Goal: Task Accomplishment & Management: Use online tool/utility

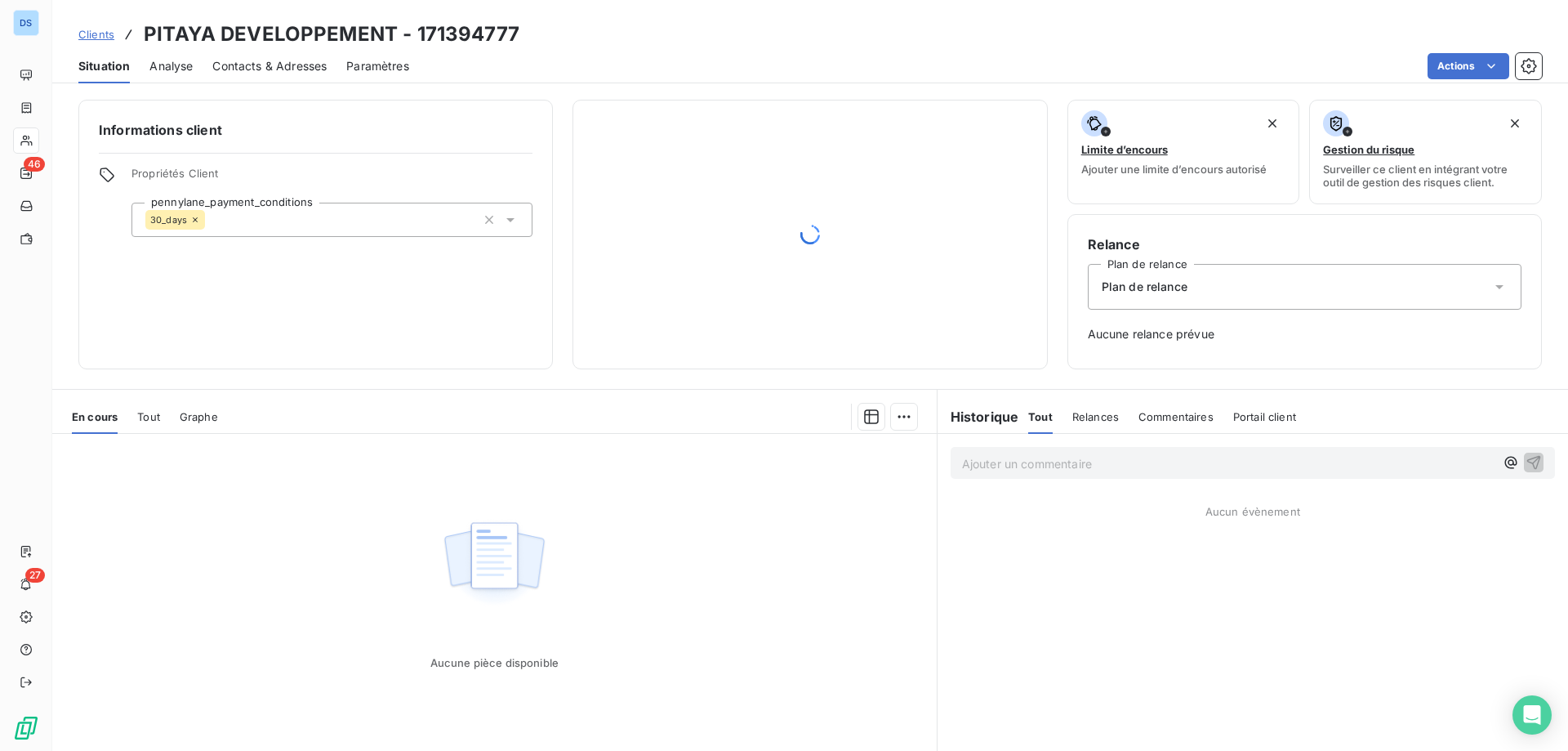
click at [110, 39] on span "Clients" at bounding box center [96, 34] width 36 height 13
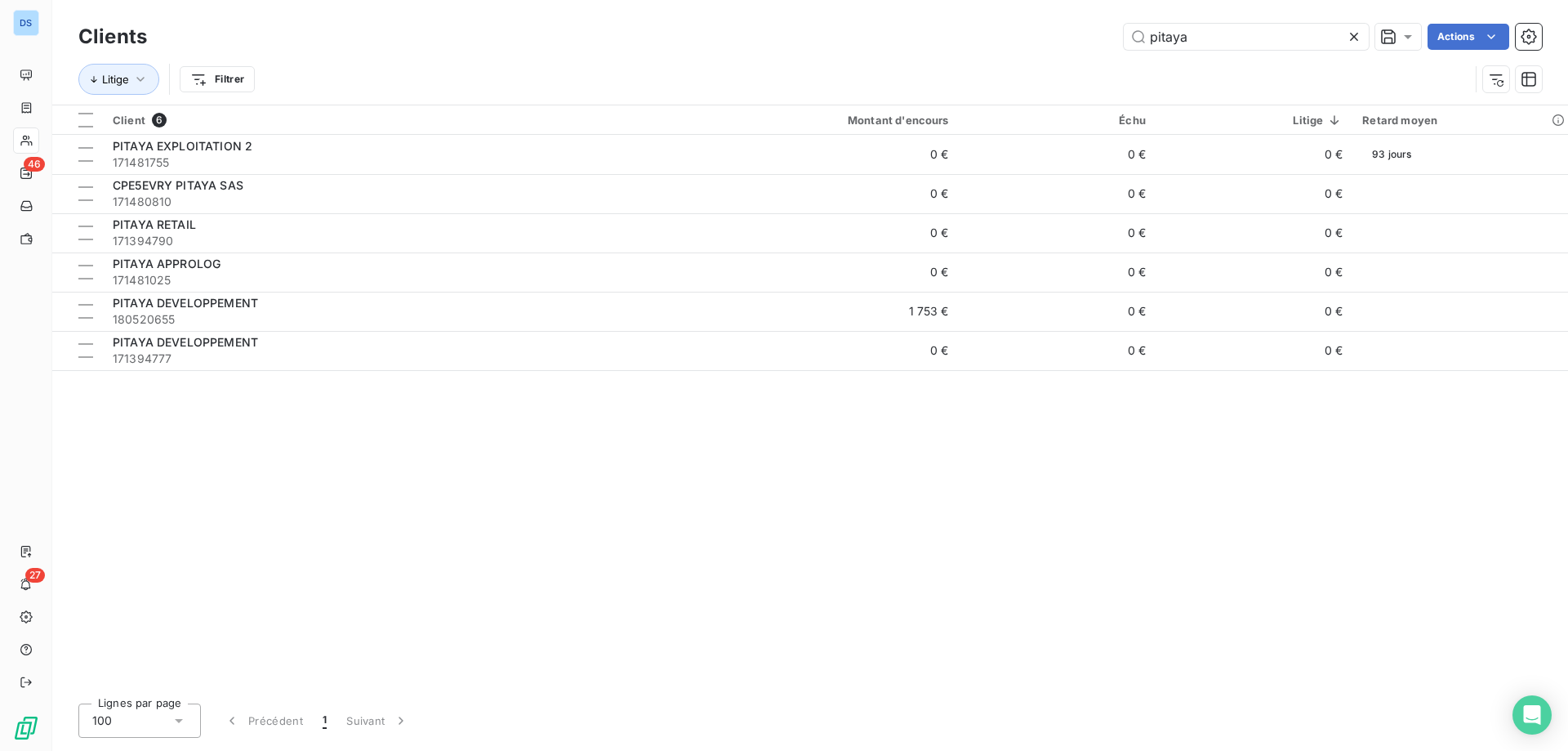
drag, startPoint x: 1196, startPoint y: 41, endPoint x: 1115, endPoint y: 44, distance: 81.1
click at [1115, 44] on div "pitaya Actions" at bounding box center [854, 37] width 1375 height 26
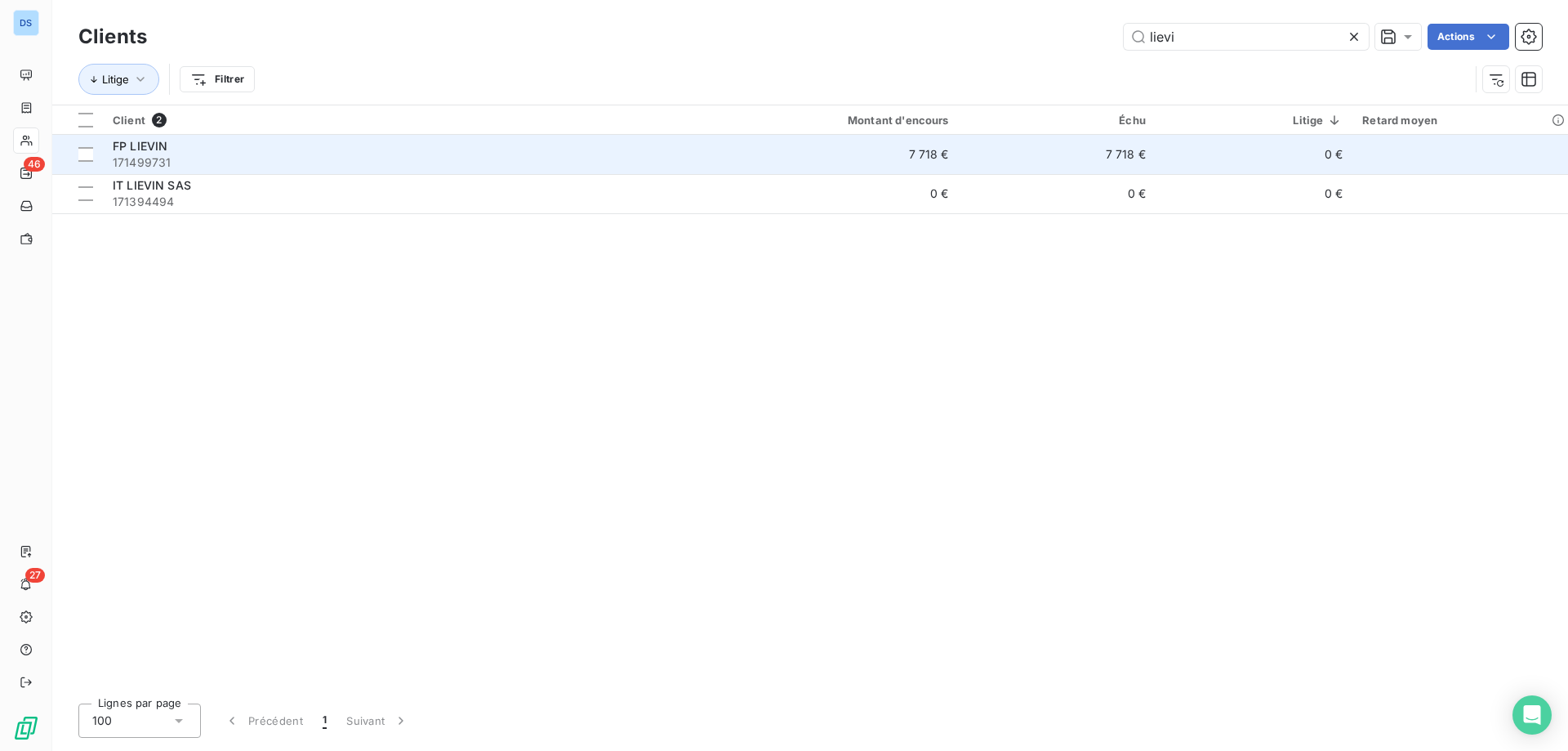
type input "lievi"
click at [895, 157] on td "7 718 €" at bounding box center [826, 154] width 265 height 39
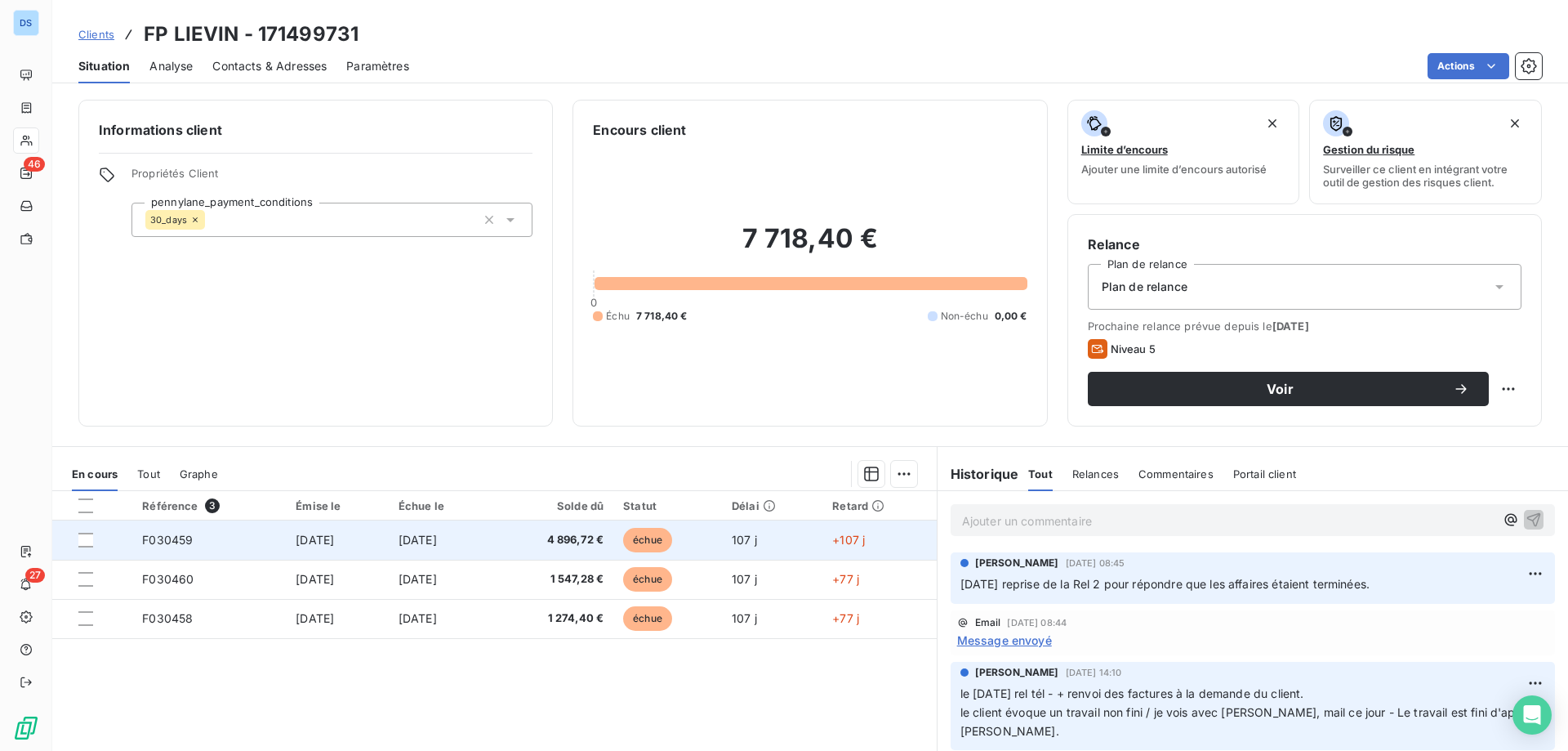
click at [564, 554] on td "4 896,72 €" at bounding box center [552, 540] width 121 height 39
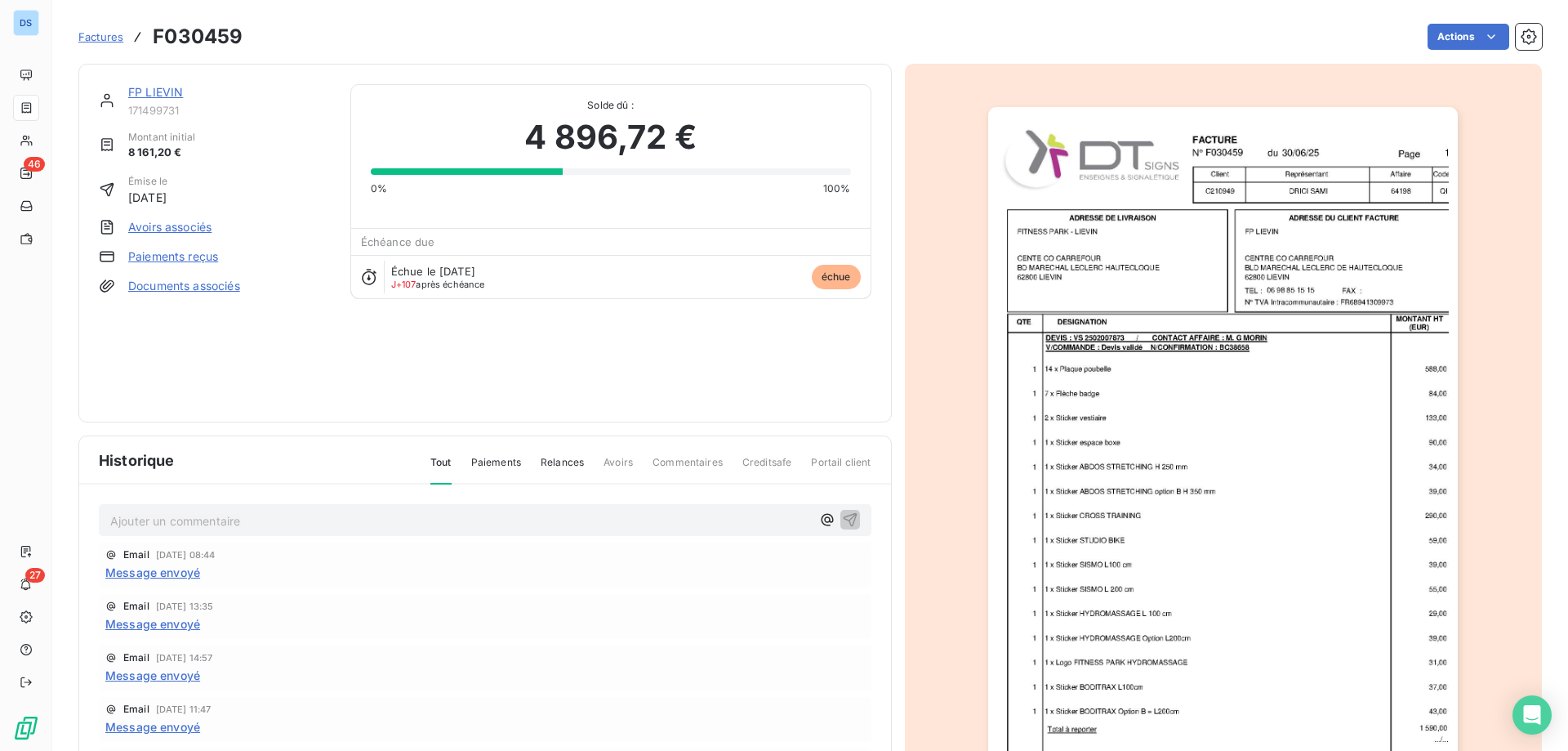
click at [1114, 337] on img "button" at bounding box center [1222, 440] width 469 height 665
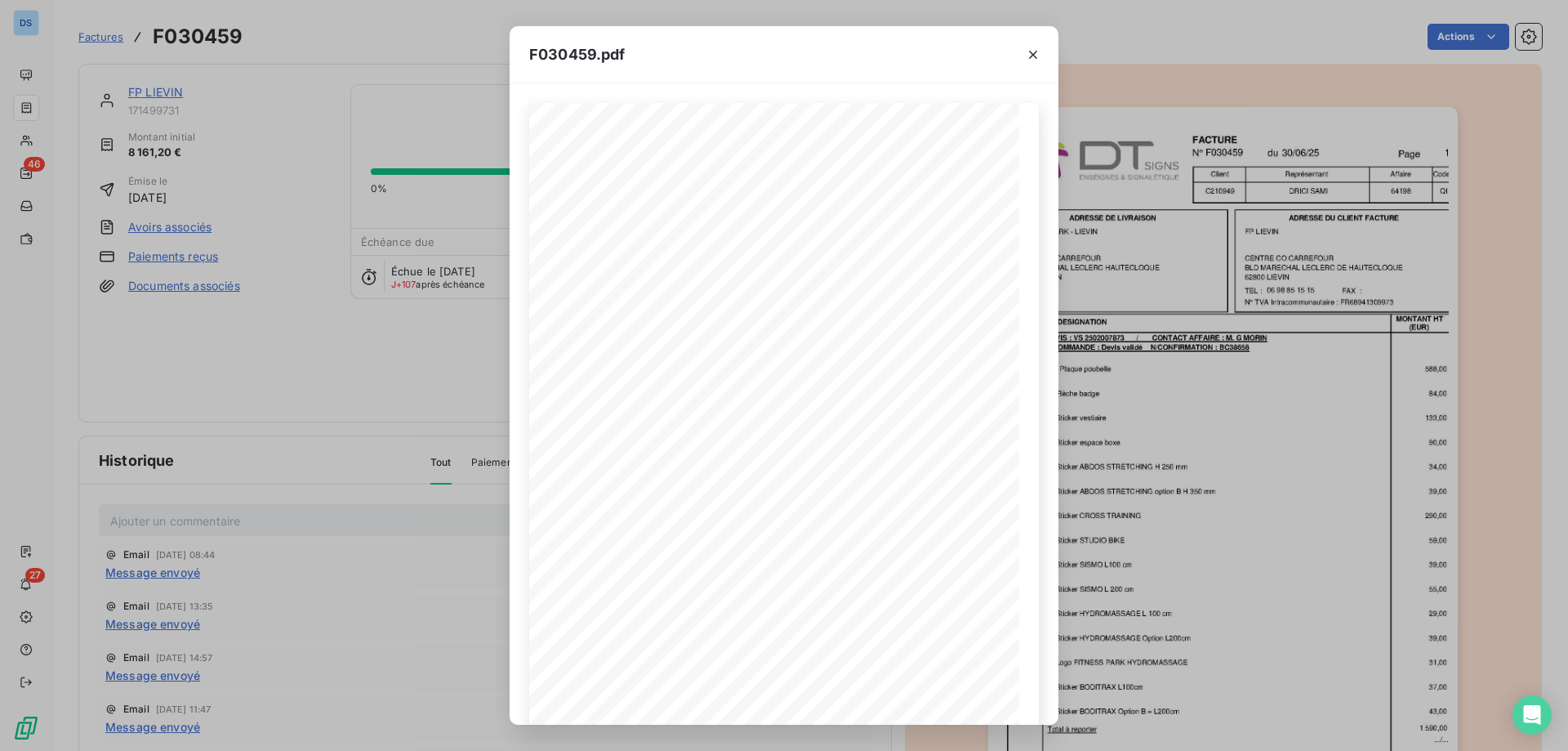
click at [997, 126] on div "F030459.pdf F030459 [DATE] FP LIEVIN CENTRE CO CARREFOUR 62800 LIEVIN BLD MAREC…" at bounding box center [784, 376] width 549 height 698
click at [457, 375] on div "F030459.pdf F030459 [DATE] FP LIEVIN CENTRE CO CARREFOUR 62800 LIEVIN BLD MAREC…" at bounding box center [784, 376] width 1568 height 751
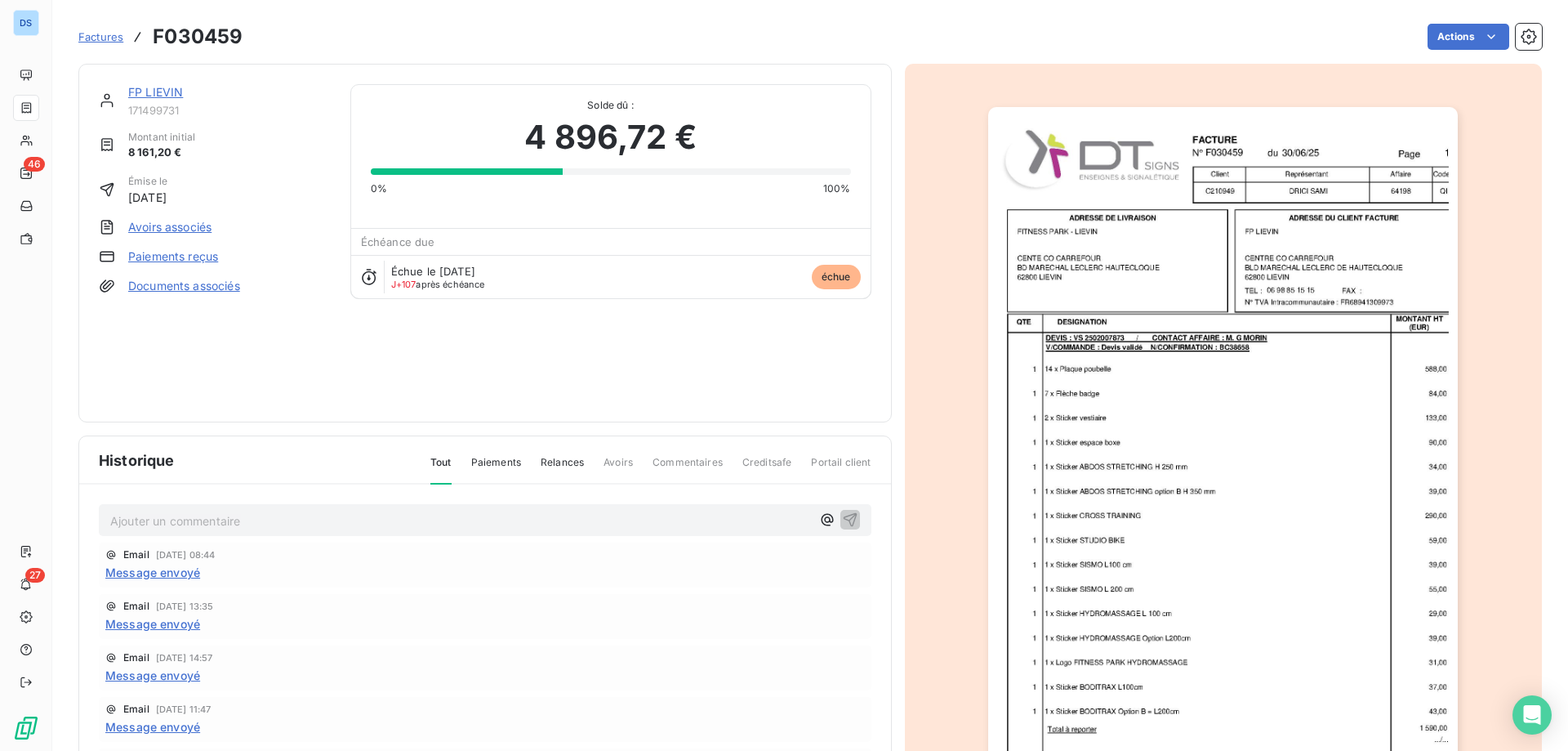
click at [143, 96] on link "FP LIEVIN" at bounding box center [155, 92] width 54 height 14
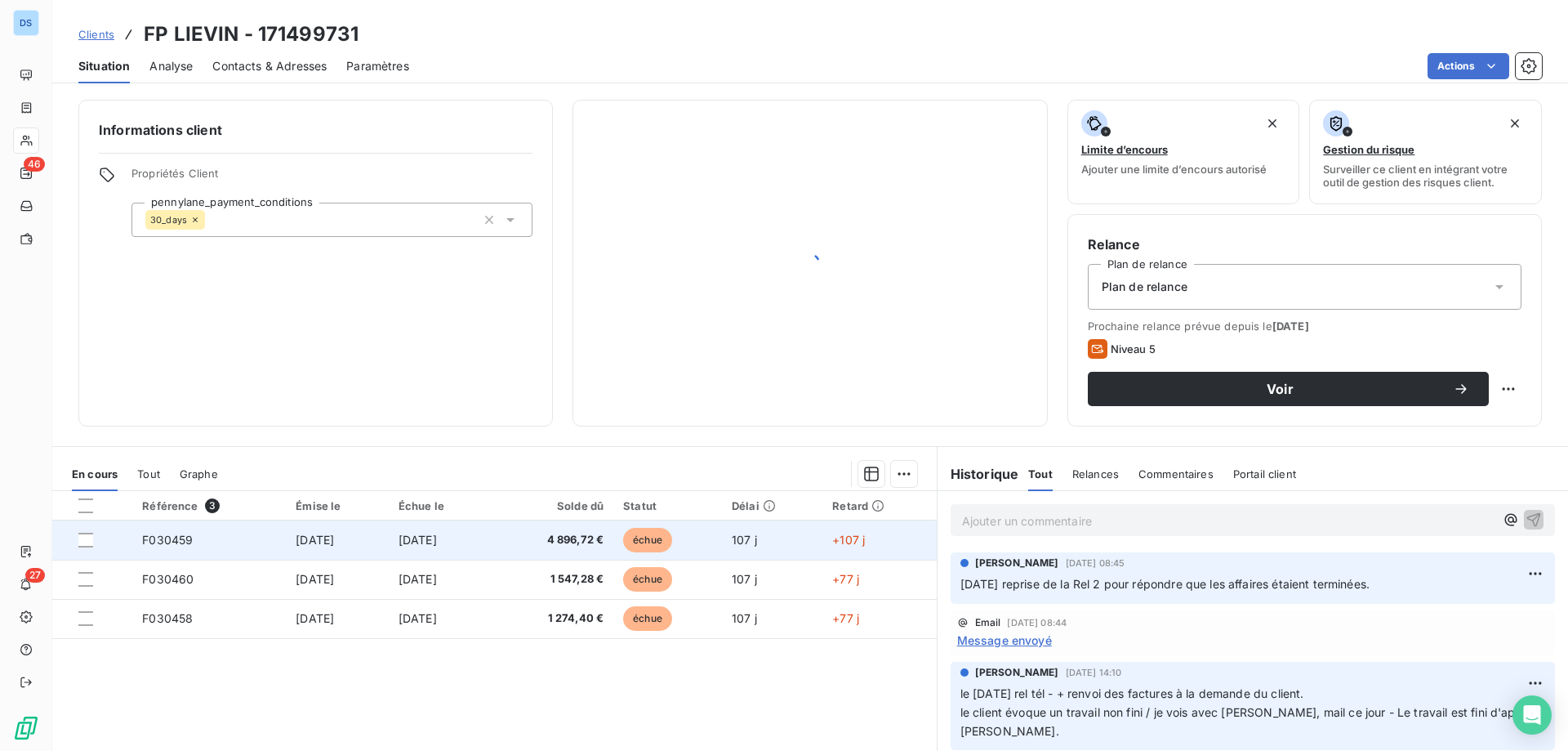
click at [602, 539] on span "4 896,72 €" at bounding box center [552, 540] width 101 height 17
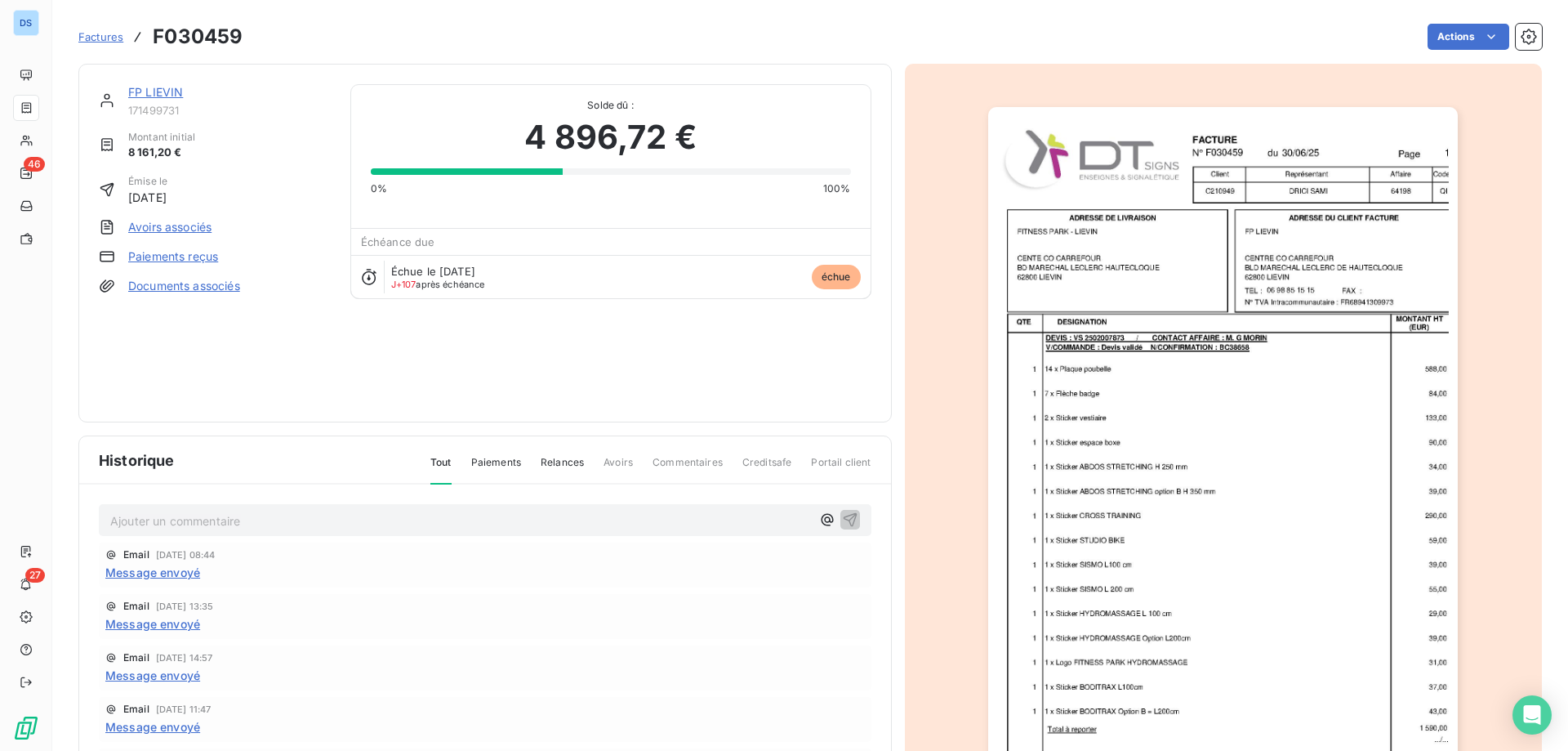
click at [1215, 285] on img "button" at bounding box center [1222, 440] width 469 height 665
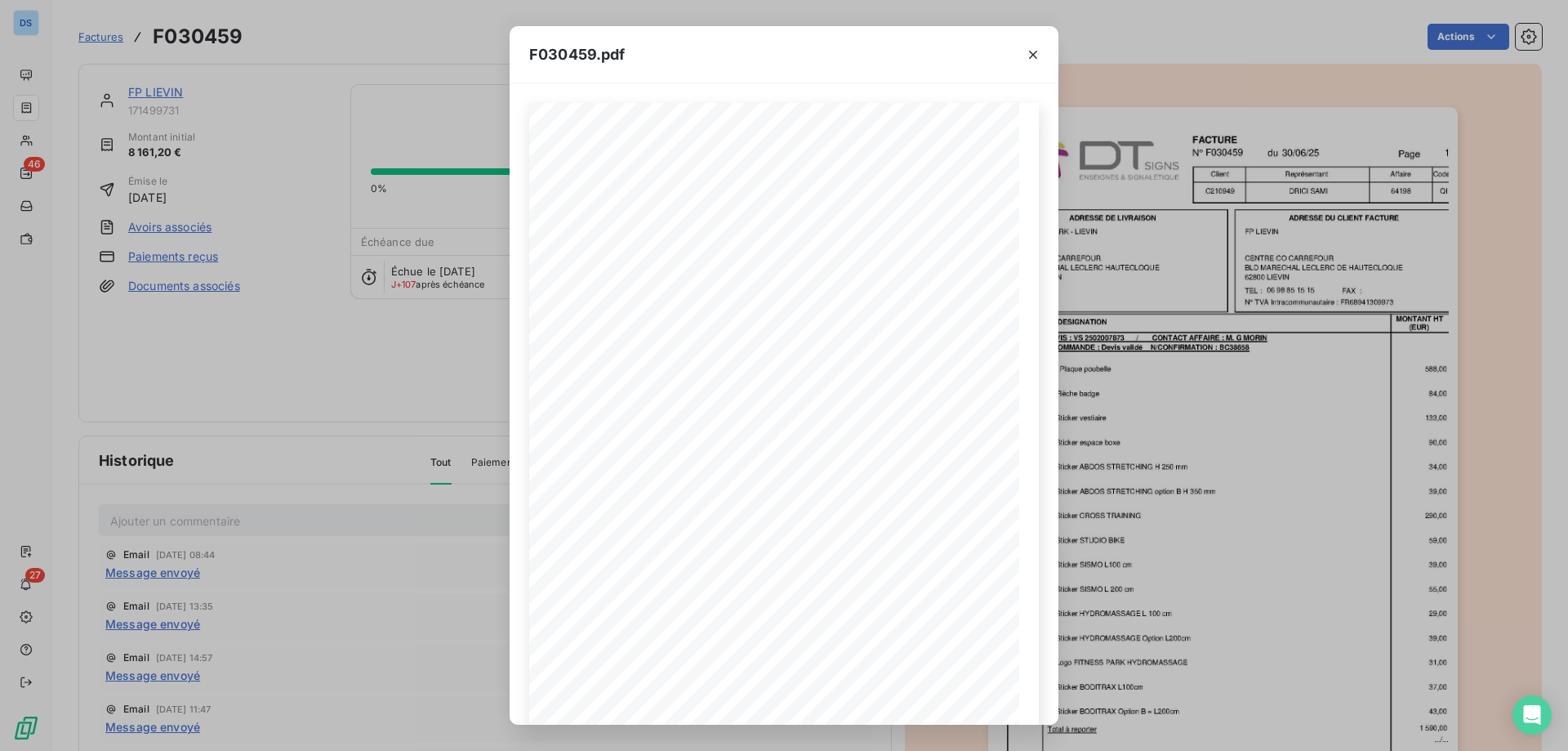
click at [404, 380] on div "F030459.pdf F030459 [DATE] FP LIEVIN CENTRE CO CARREFOUR 62800 LIEVIN BLD MAREC…" at bounding box center [784, 376] width 1568 height 751
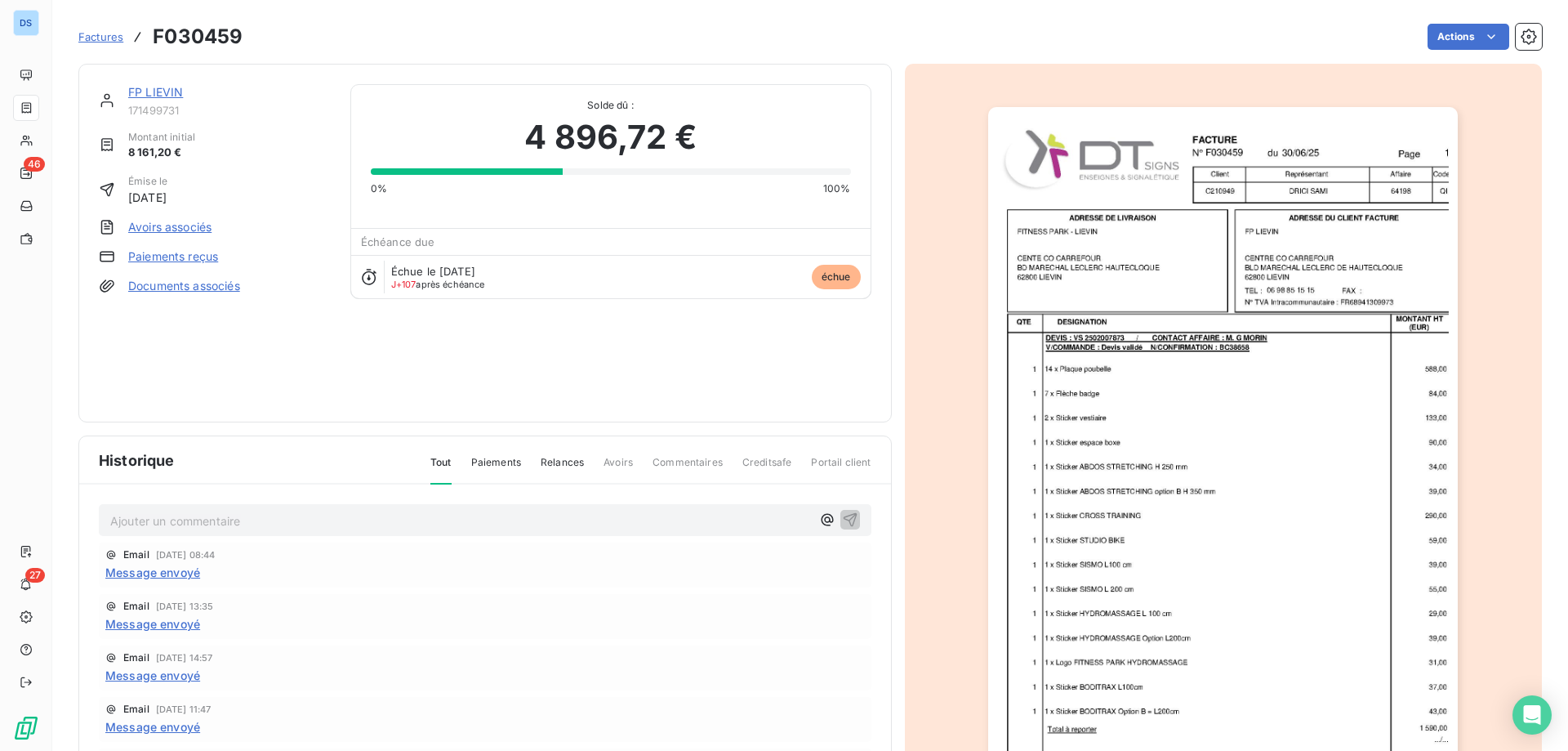
click at [132, 95] on link "FP LIEVIN" at bounding box center [155, 92] width 54 height 14
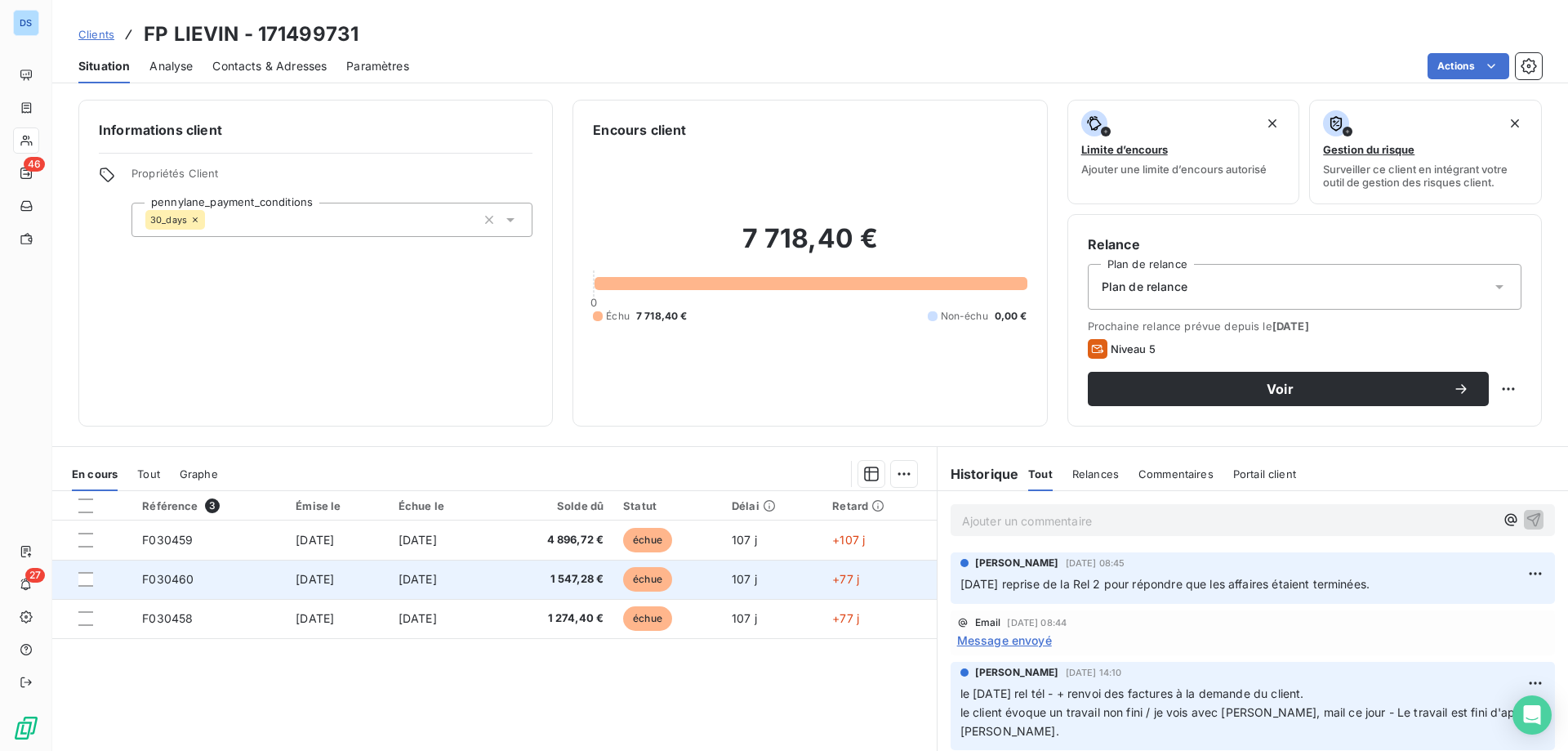
click at [178, 576] on span "F030460" at bounding box center [167, 579] width 52 height 14
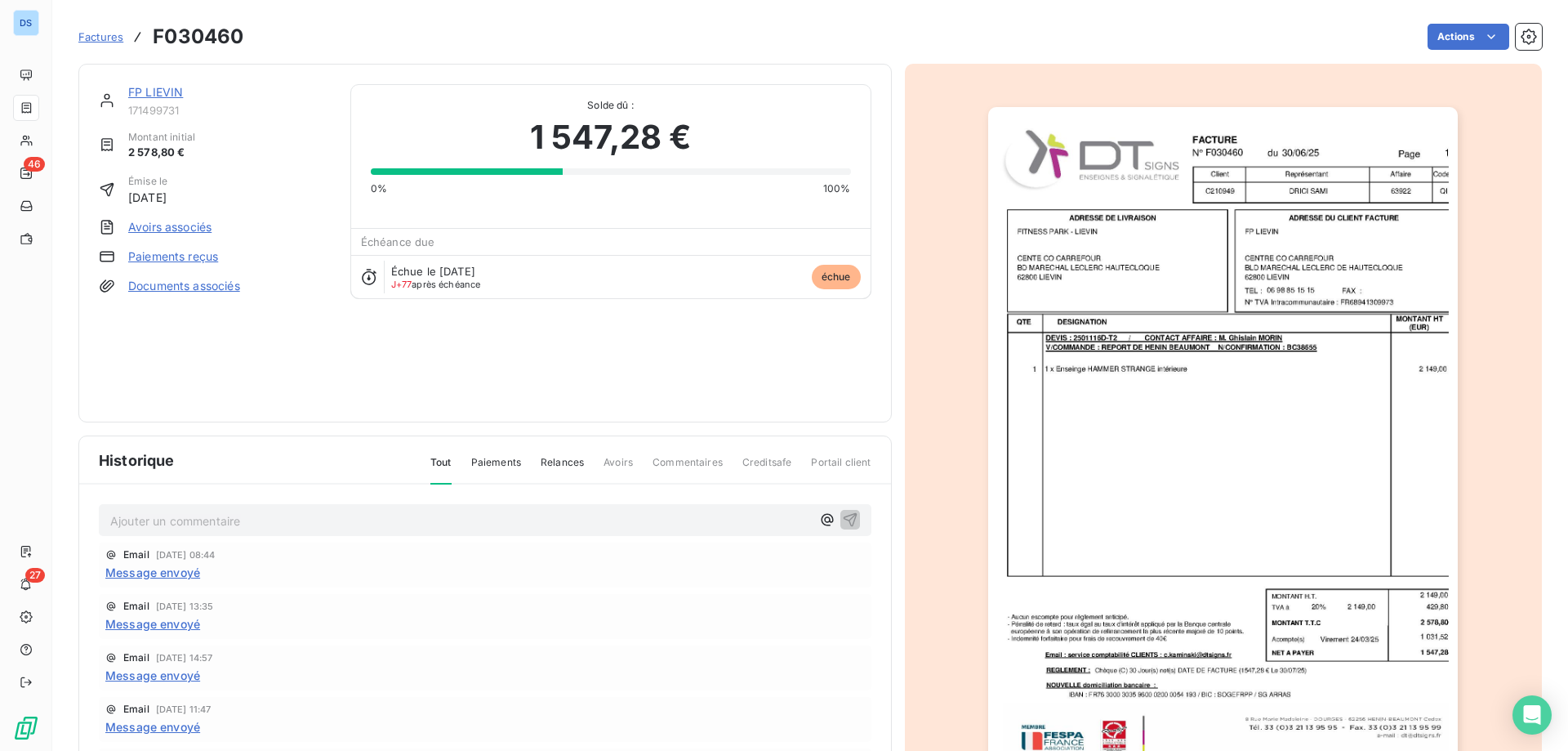
click at [1154, 332] on img "button" at bounding box center [1222, 440] width 469 height 665
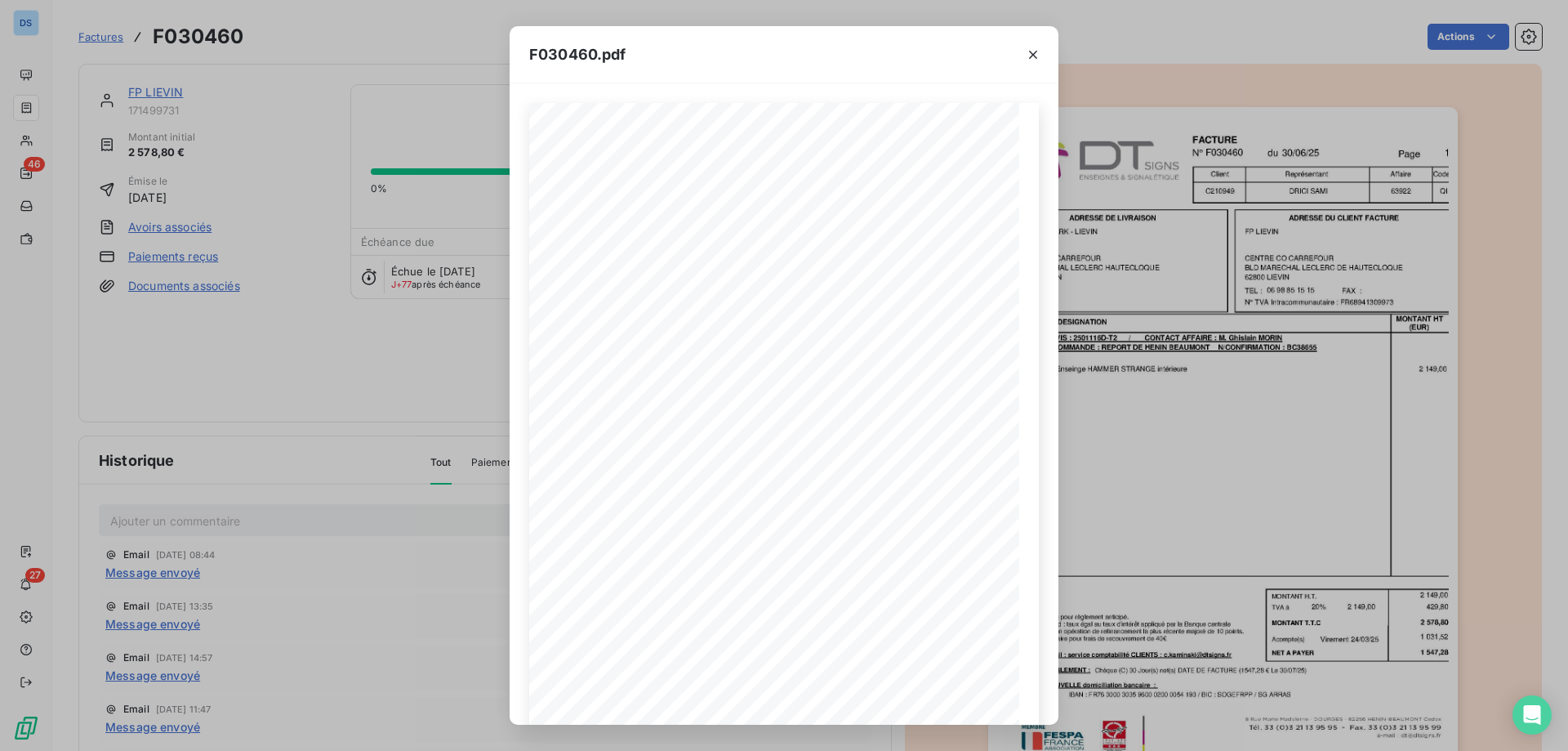
click at [456, 408] on div "F030460.pdf F030460 [DATE] FP LIEVIN CENTRE CO CARREFOUR 62800 LIEVIN BLD MAREC…" at bounding box center [784, 376] width 1568 height 751
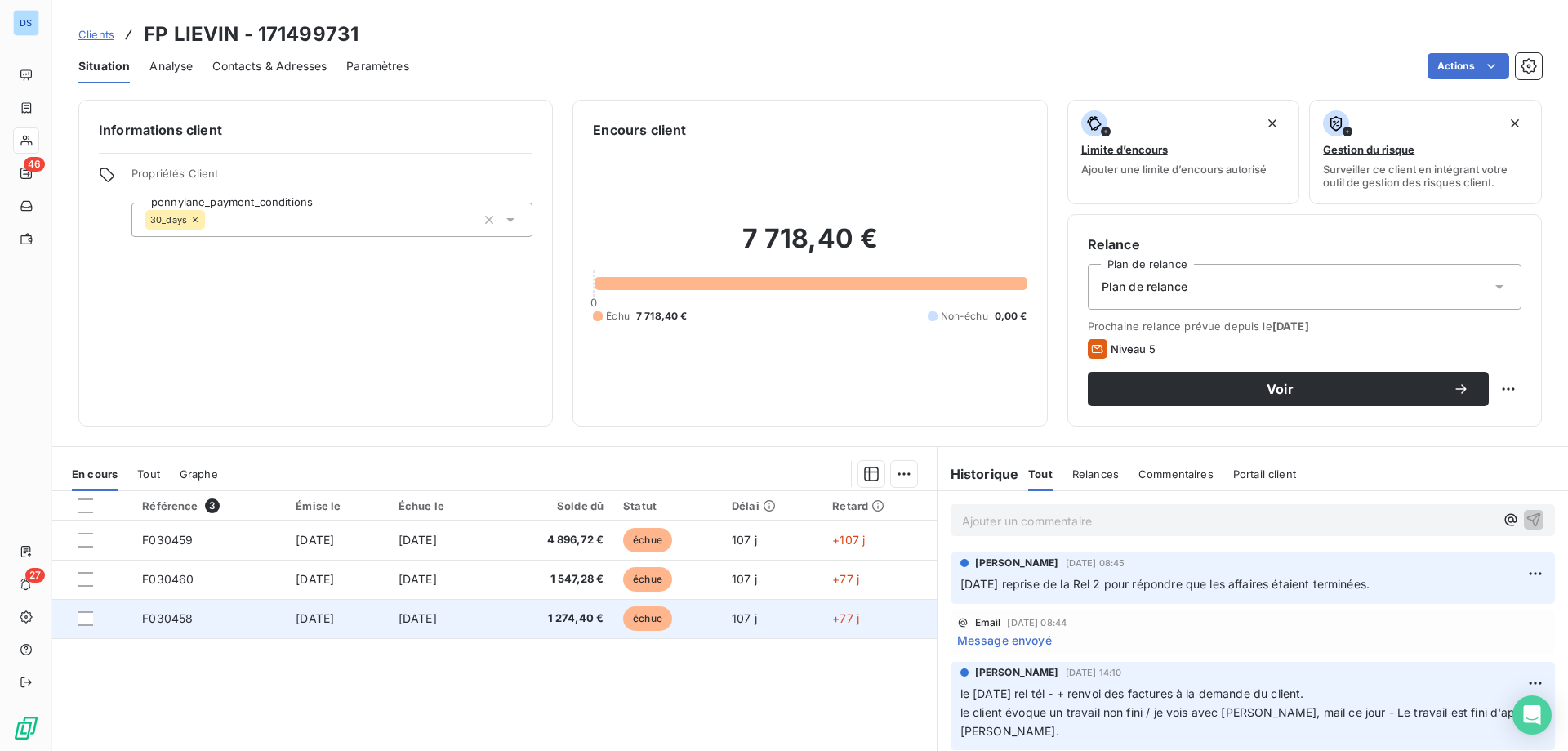
click at [492, 622] on td "[DATE]" at bounding box center [440, 618] width 103 height 39
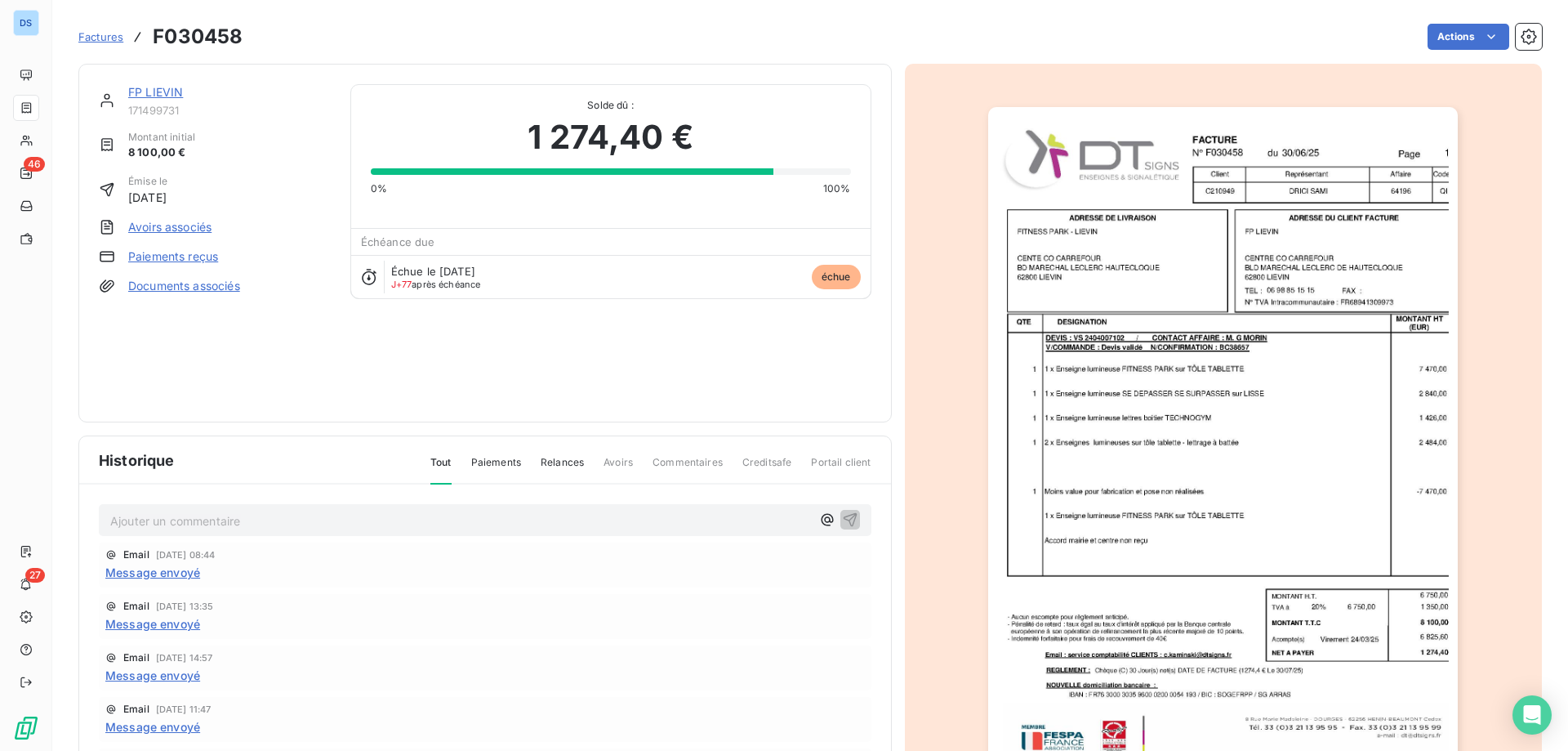
click at [988, 447] on img "button" at bounding box center [1222, 440] width 469 height 665
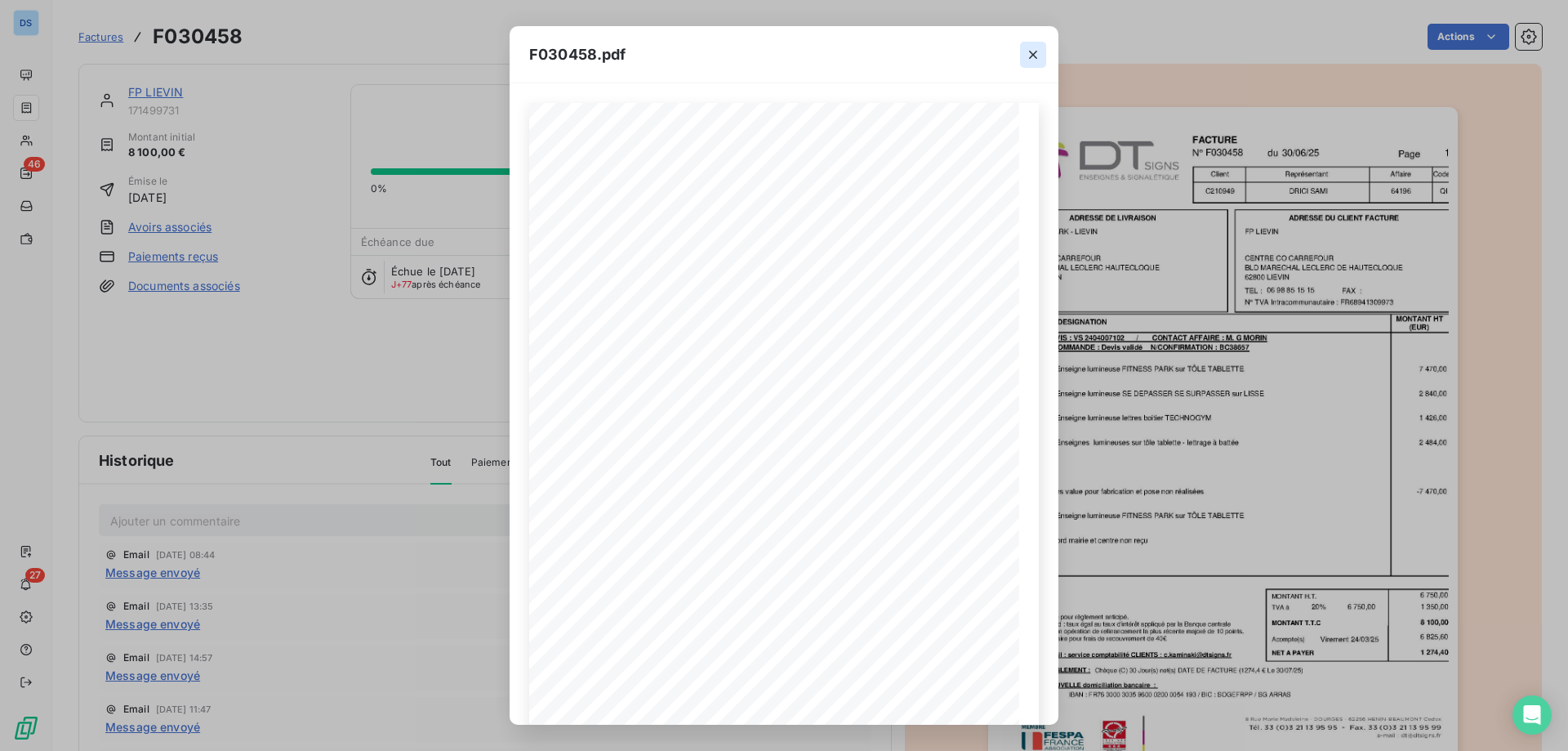
click at [1031, 55] on icon "button" at bounding box center [1032, 54] width 8 height 8
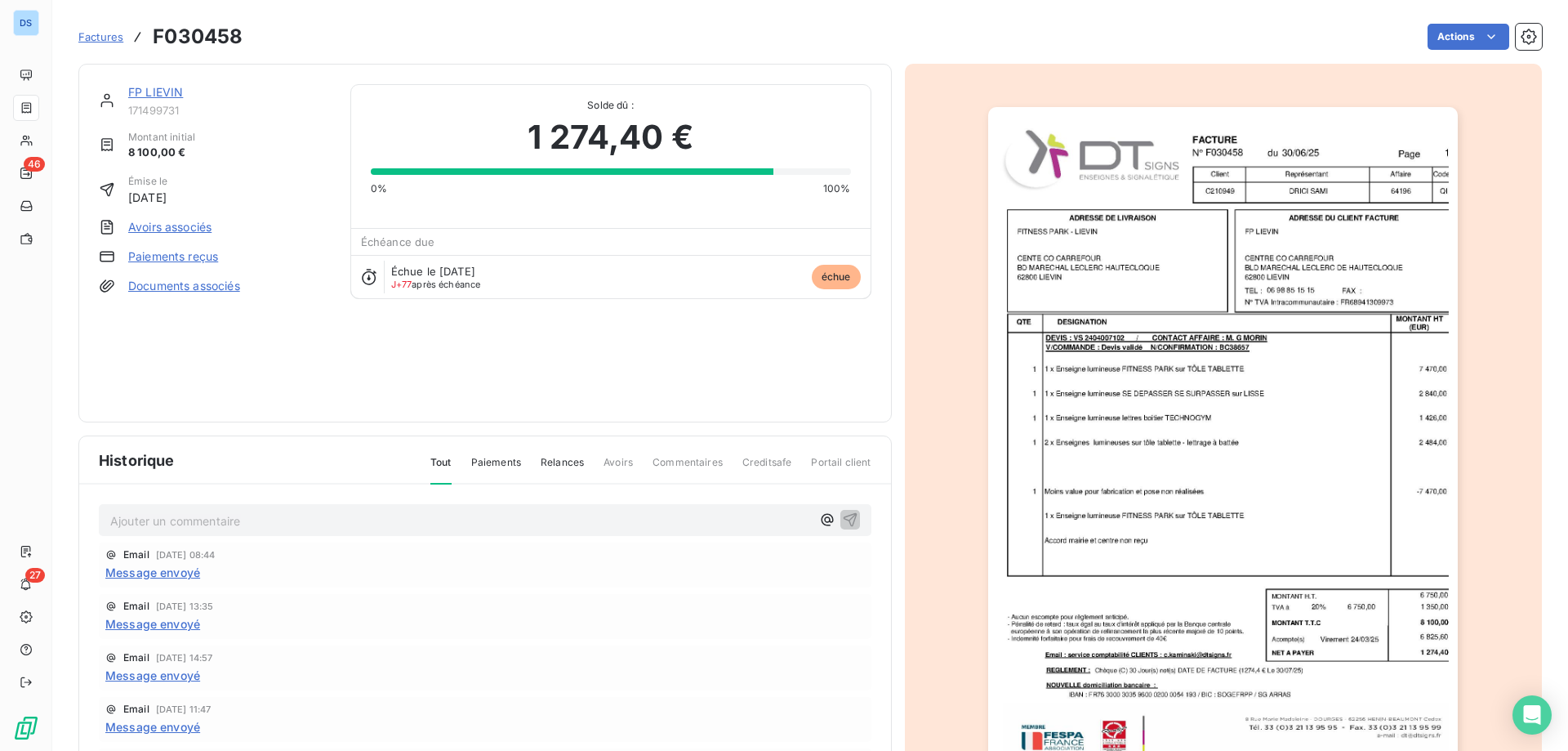
click at [607, 398] on div "FP LIEVIN 171499731 Montant initial 8 100,00 € Émise le [DATE] Avoirs associés …" at bounding box center [485, 243] width 773 height 318
click at [168, 92] on link "FP LIEVIN" at bounding box center [155, 92] width 54 height 14
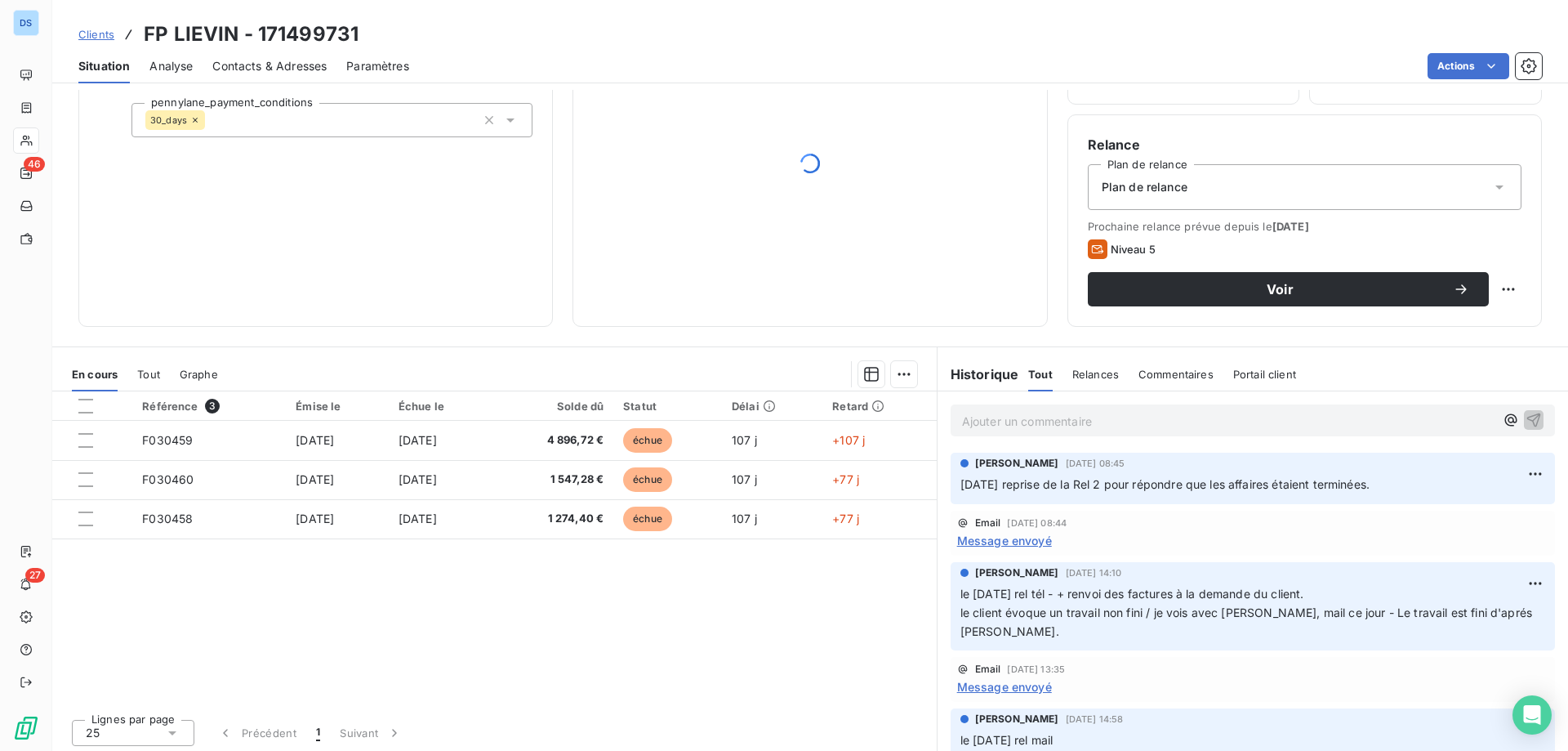
scroll to position [104, 0]
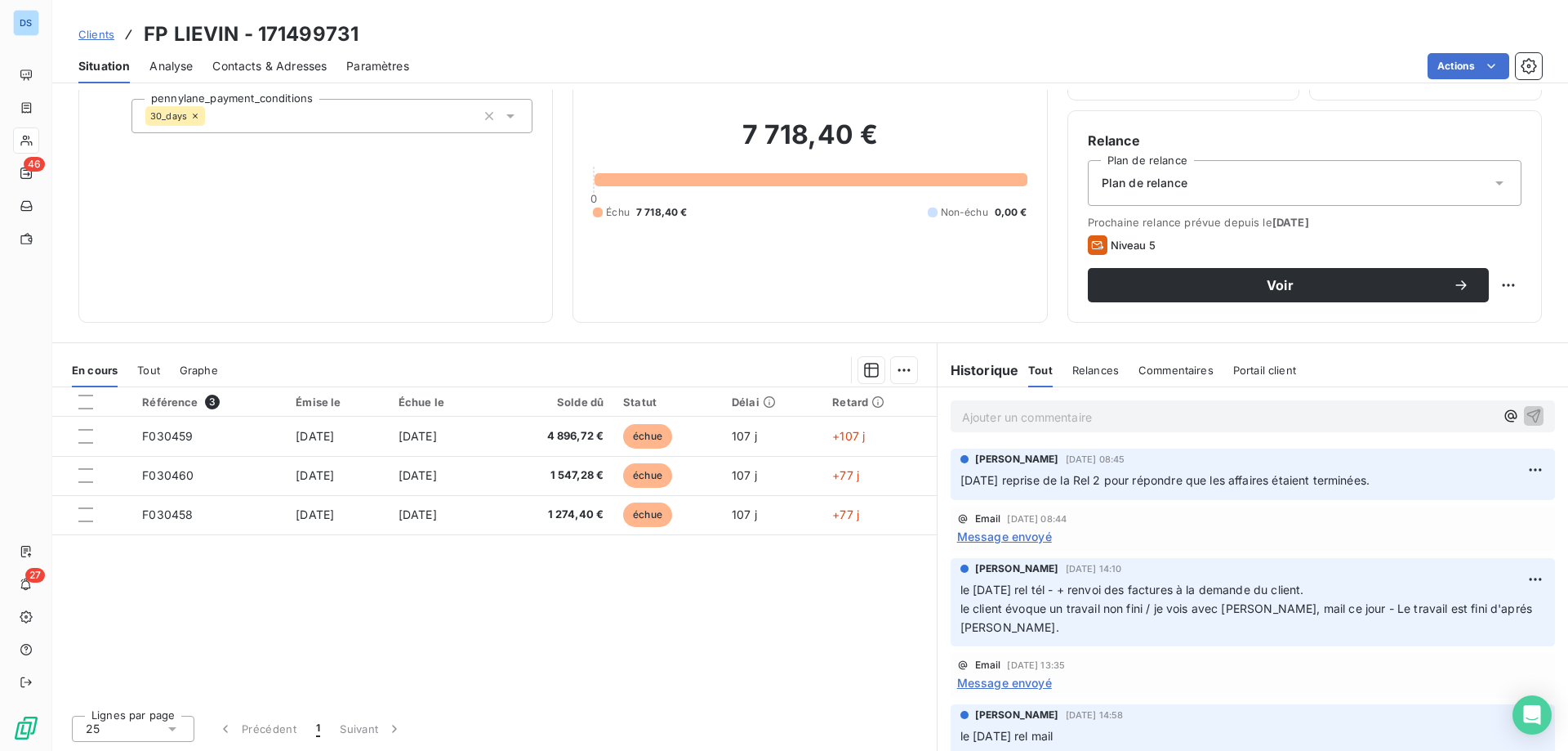
click at [1007, 421] on p "Ajouter un commentaire ﻿" at bounding box center [1228, 417] width 532 height 20
click at [988, 414] on p "Ajouter un commentaire ﻿" at bounding box center [1228, 417] width 532 height 20
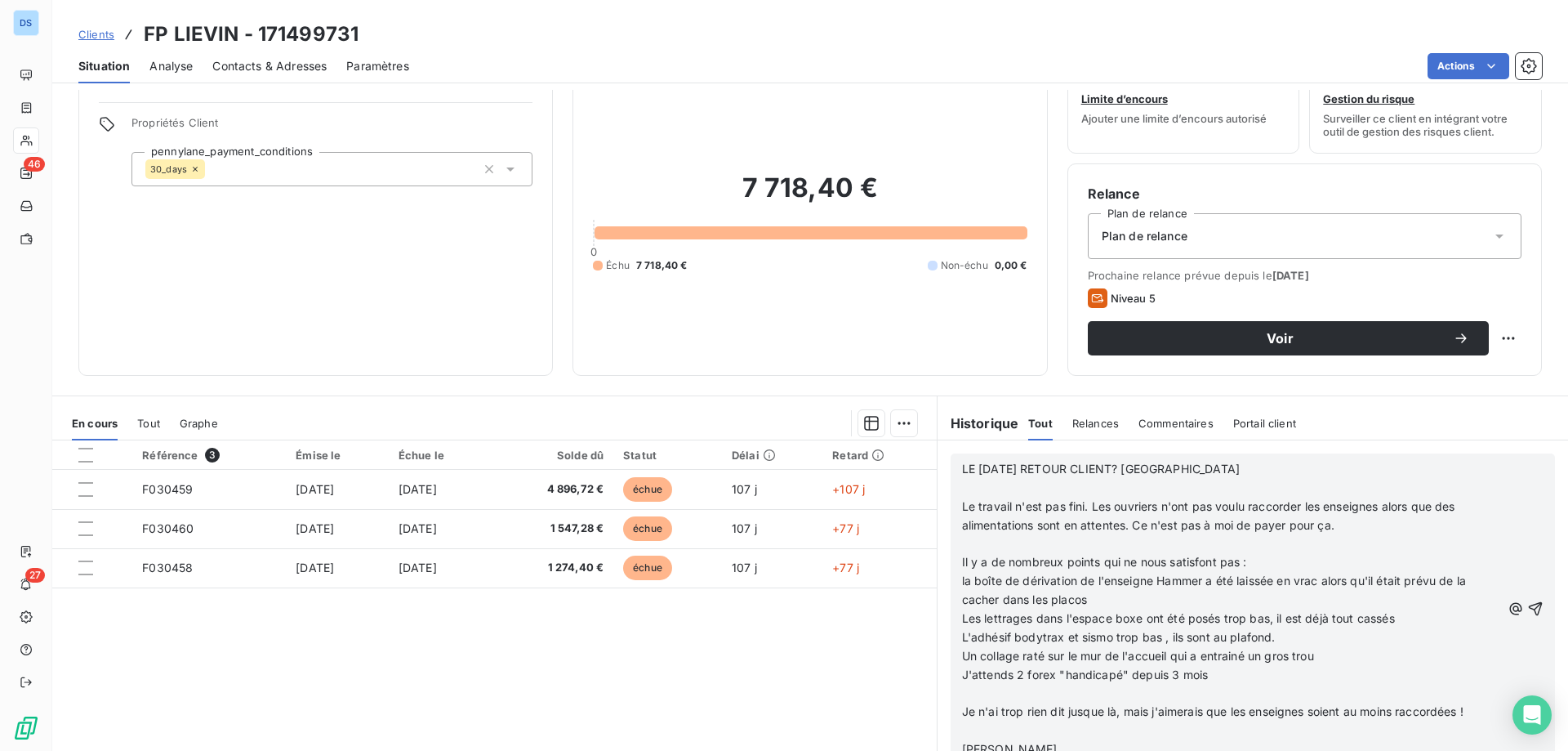
scroll to position [22, 0]
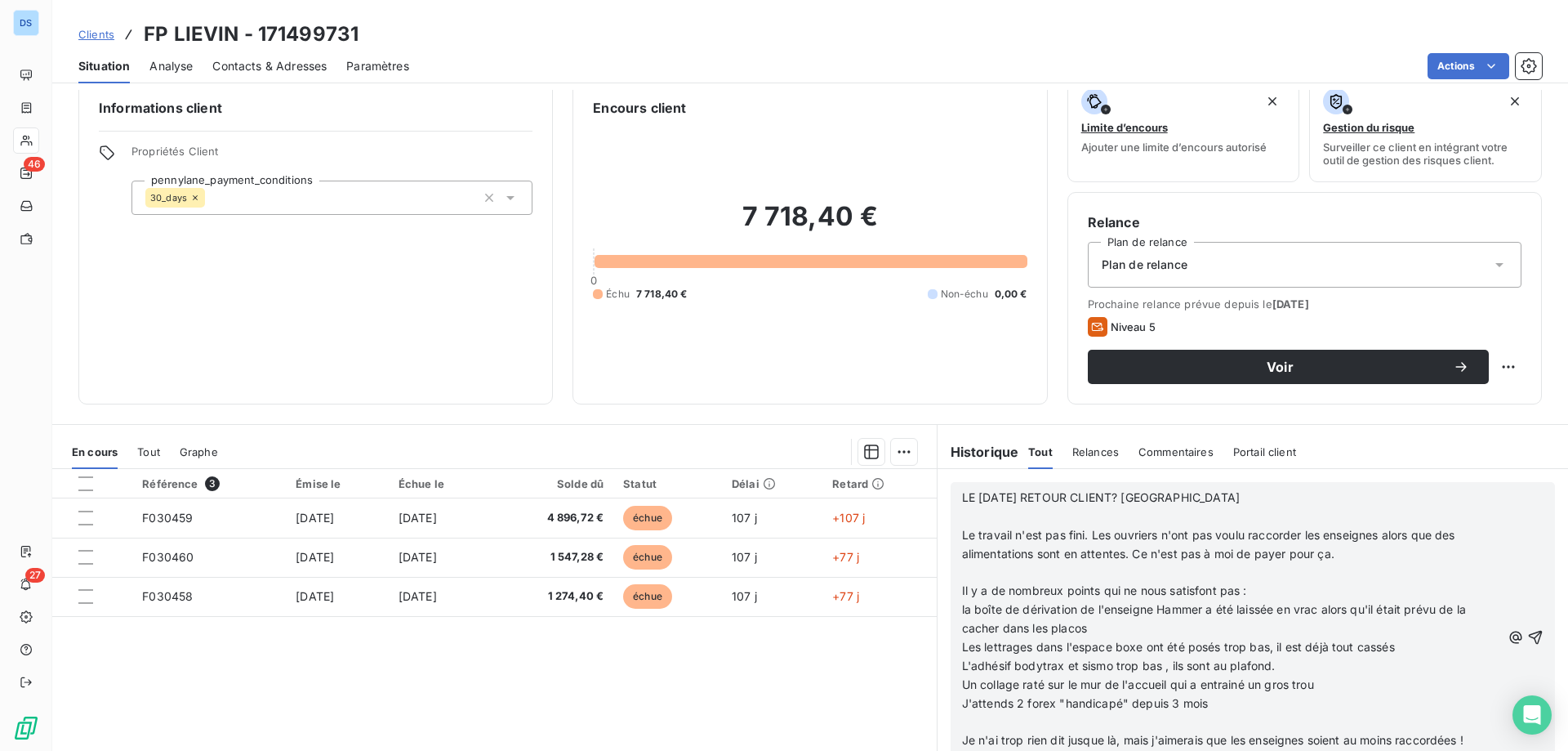
click at [1115, 490] on p "LE [DATE] RETOUR CLIENT? [GEOGRAPHIC_DATA]" at bounding box center [1231, 497] width 538 height 18
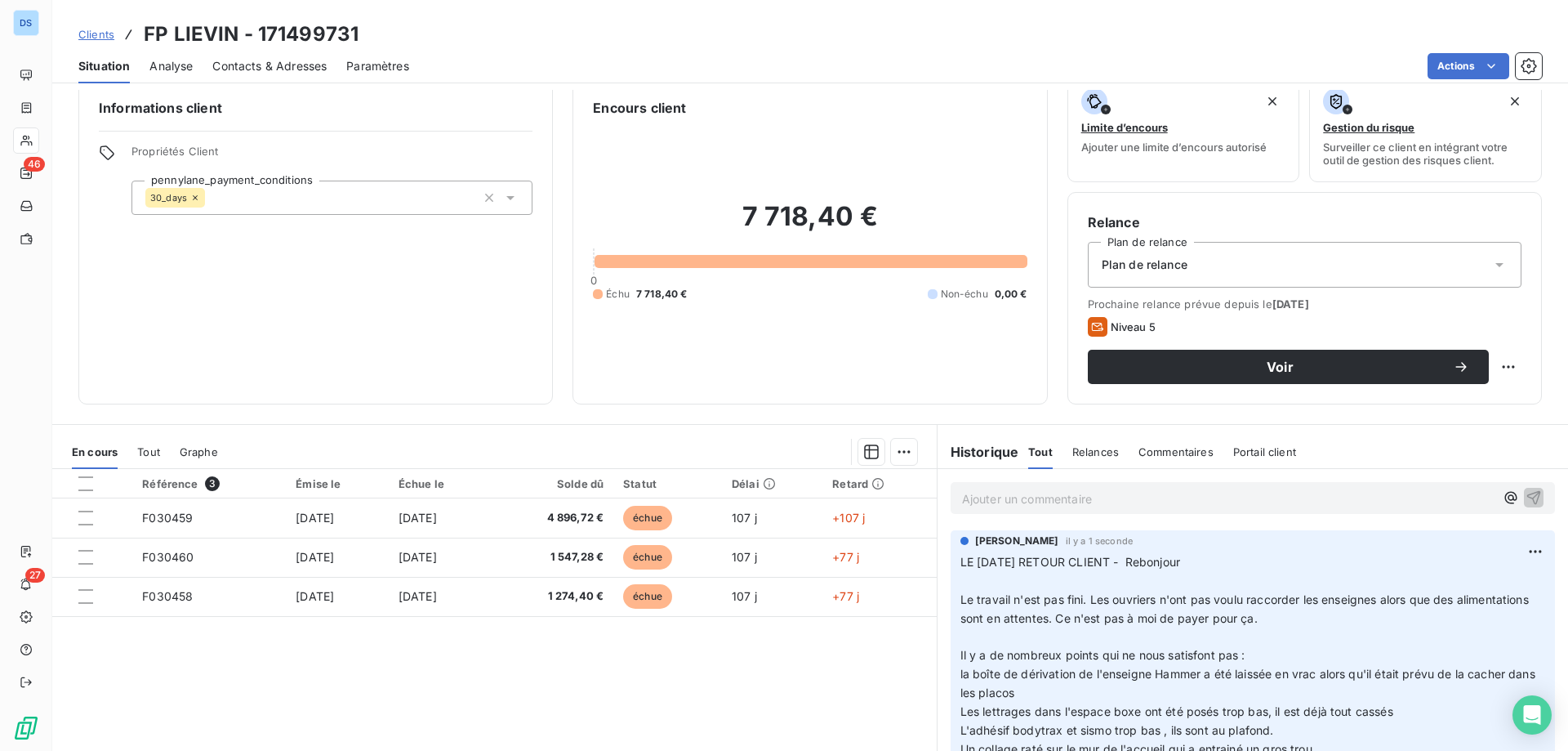
click at [1009, 498] on p "Ajouter un commentaire ﻿" at bounding box center [1228, 498] width 532 height 20
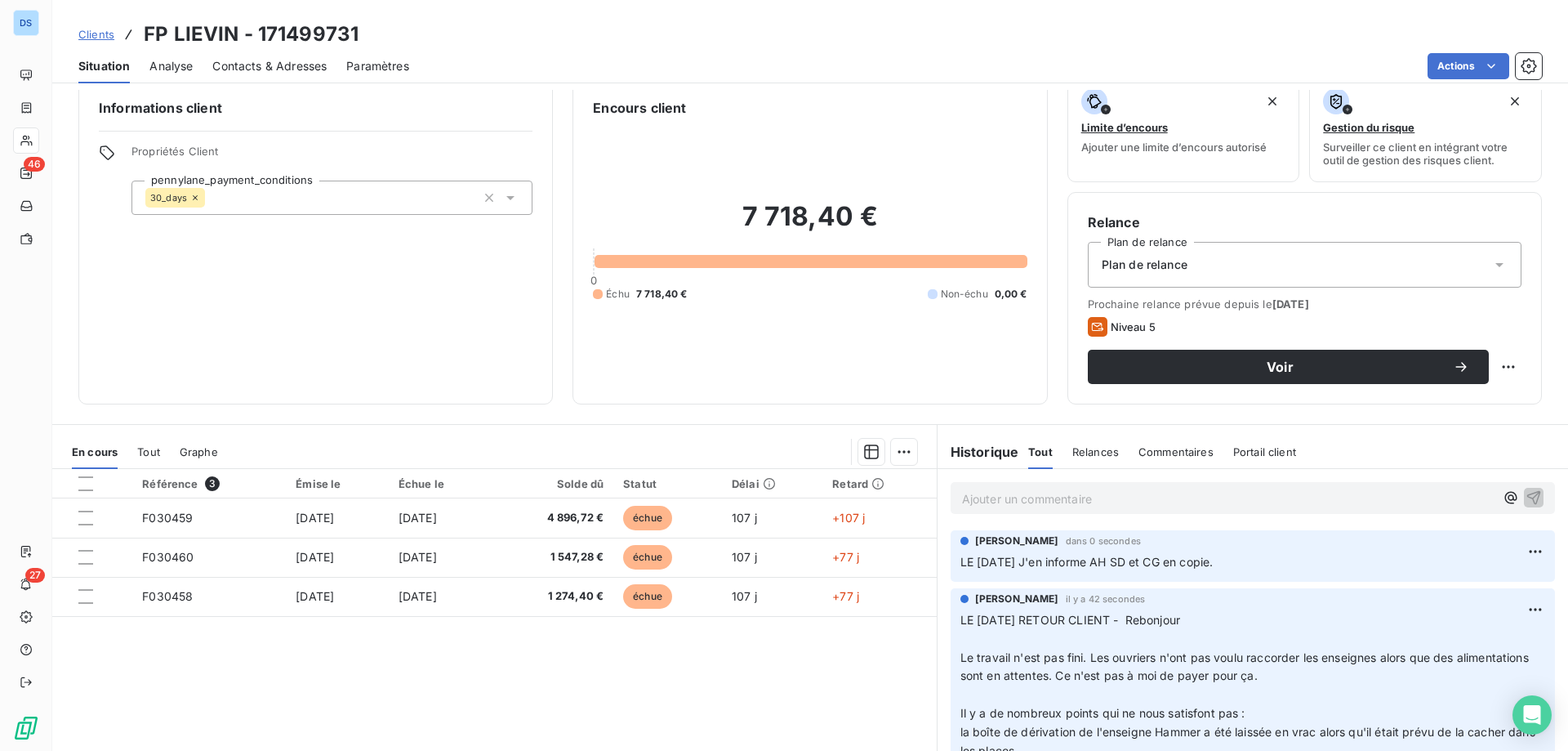
click at [92, 37] on span "Clients" at bounding box center [96, 34] width 36 height 13
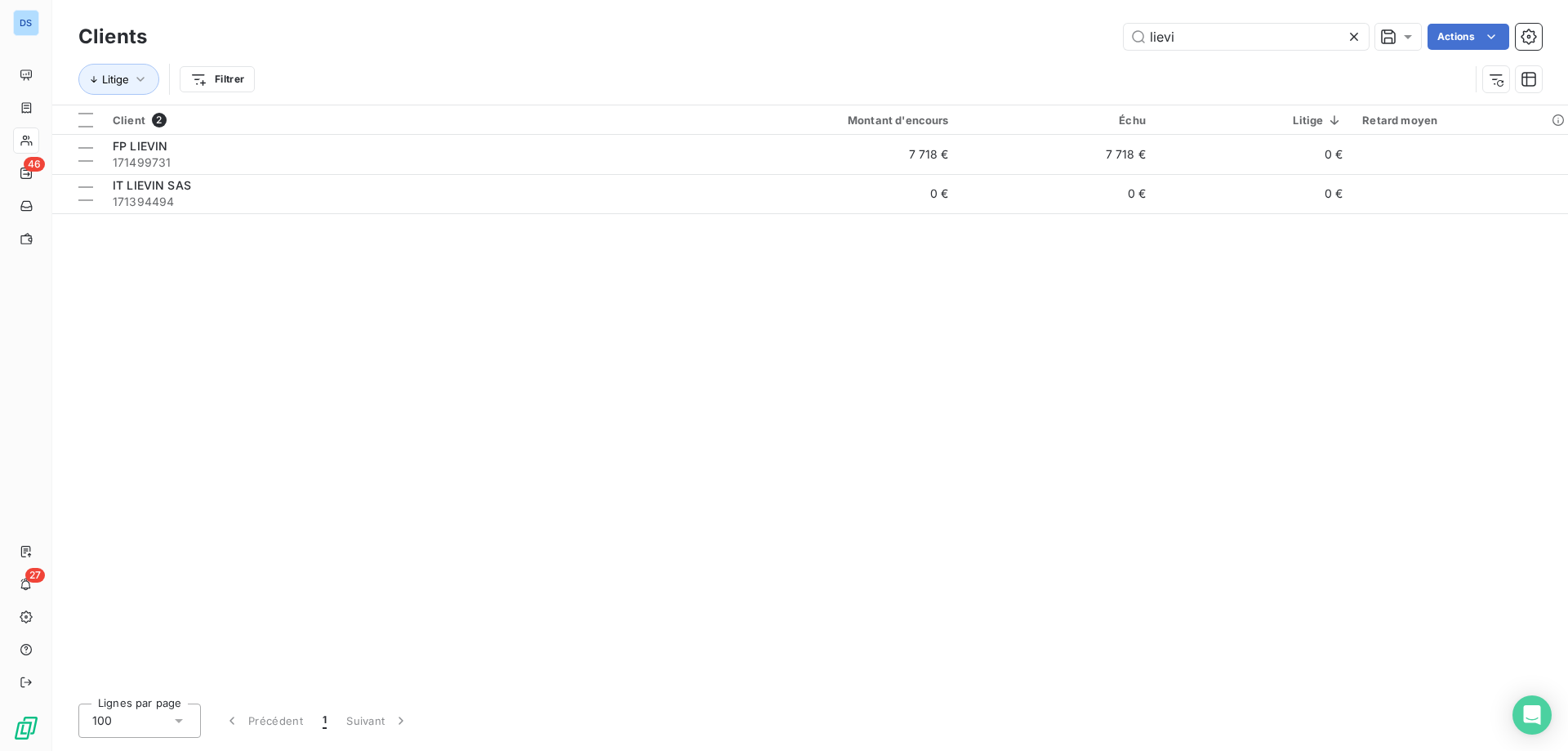
click at [1352, 36] on icon at bounding box center [1353, 36] width 8 height 8
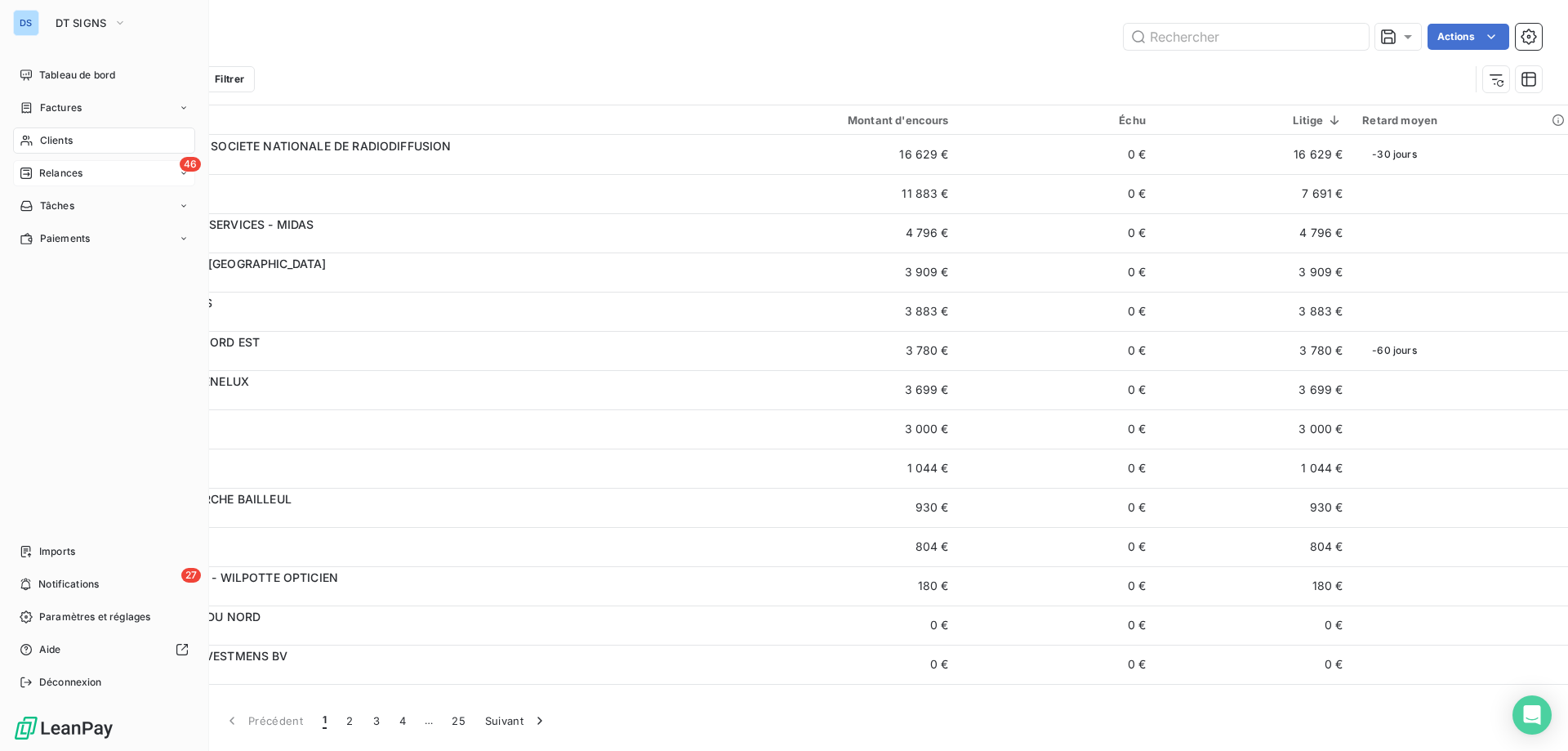
click at [159, 169] on div "46 Relances" at bounding box center [104, 173] width 182 height 26
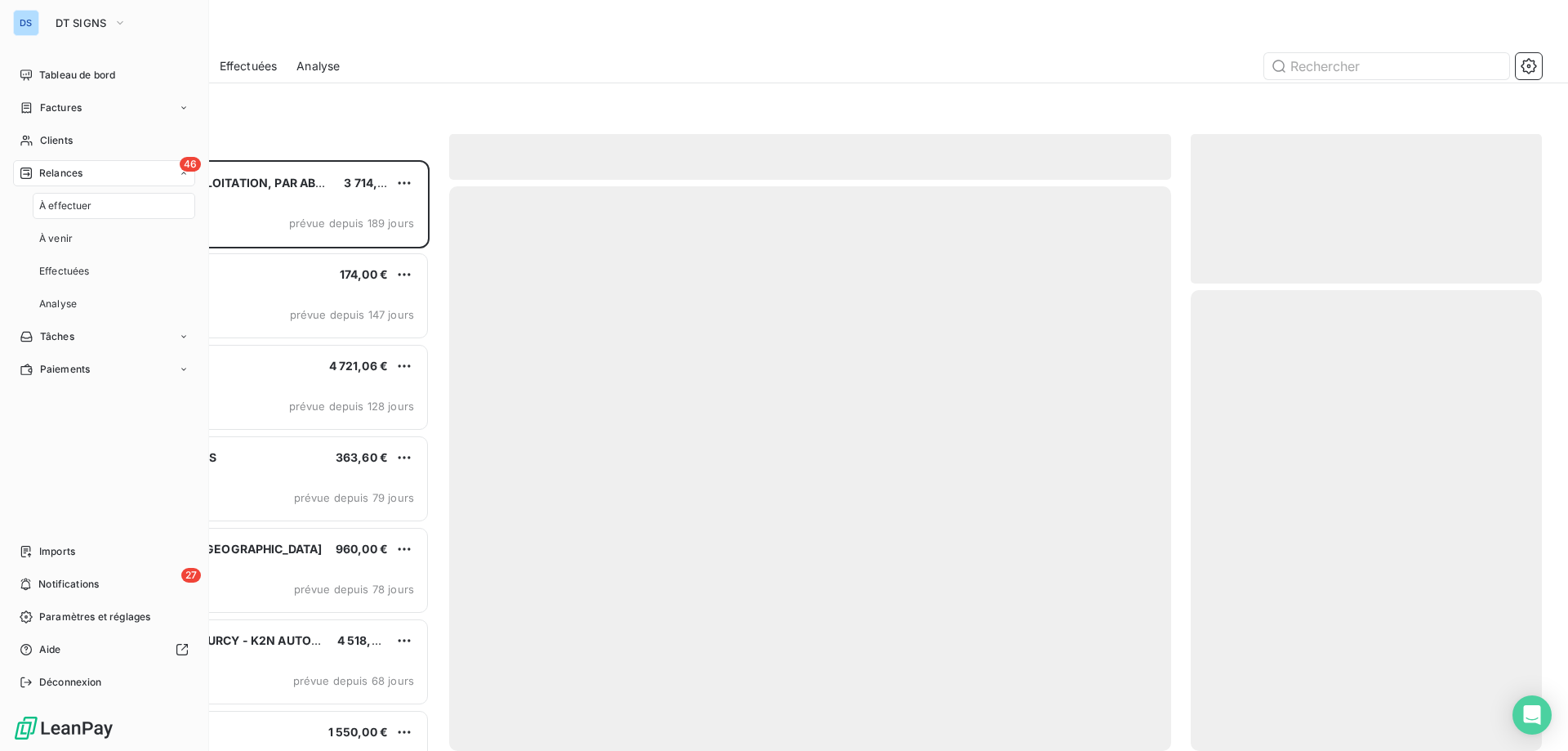
scroll to position [578, 339]
click at [139, 205] on div "À effectuer" at bounding box center [113, 206] width 162 height 26
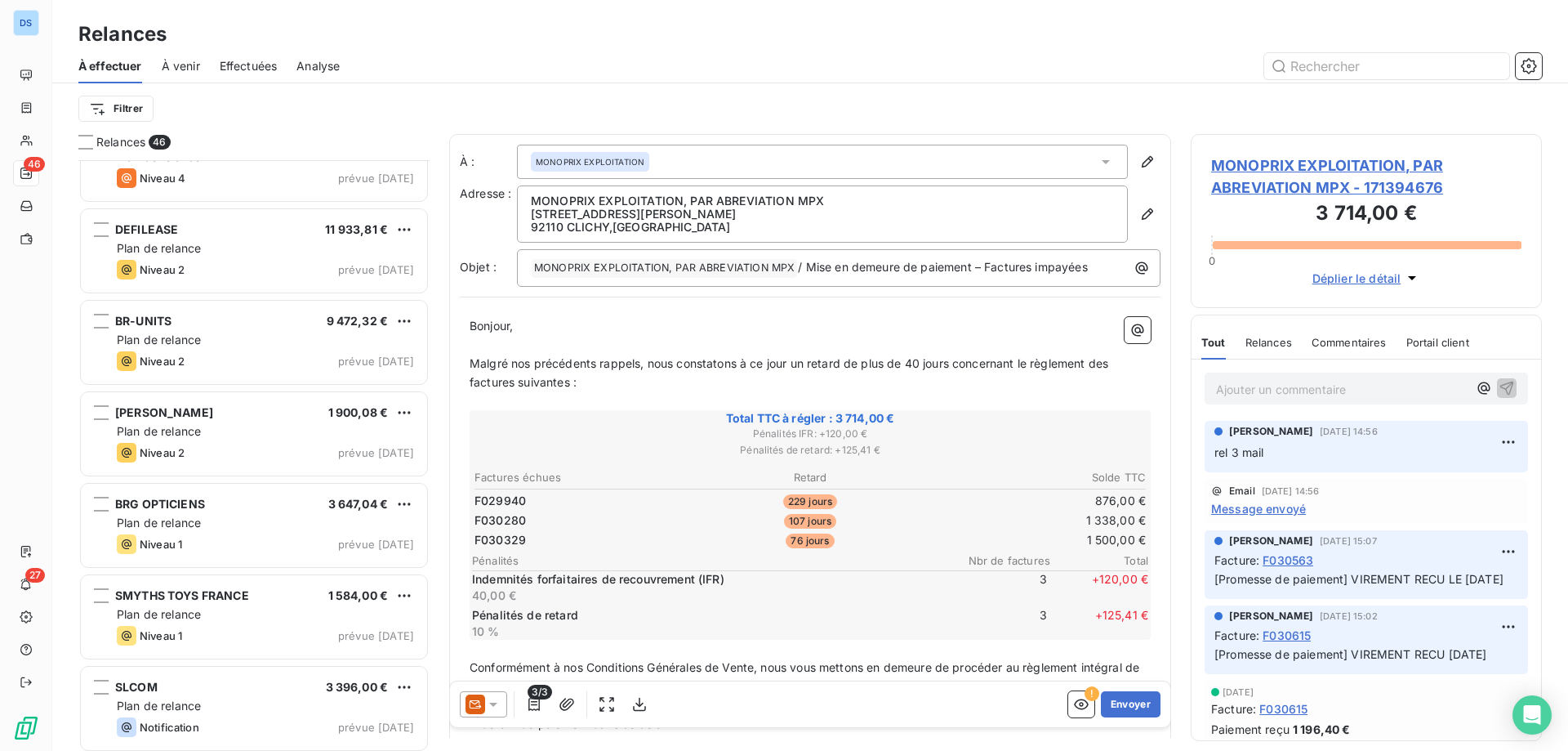
scroll to position [3618, 0]
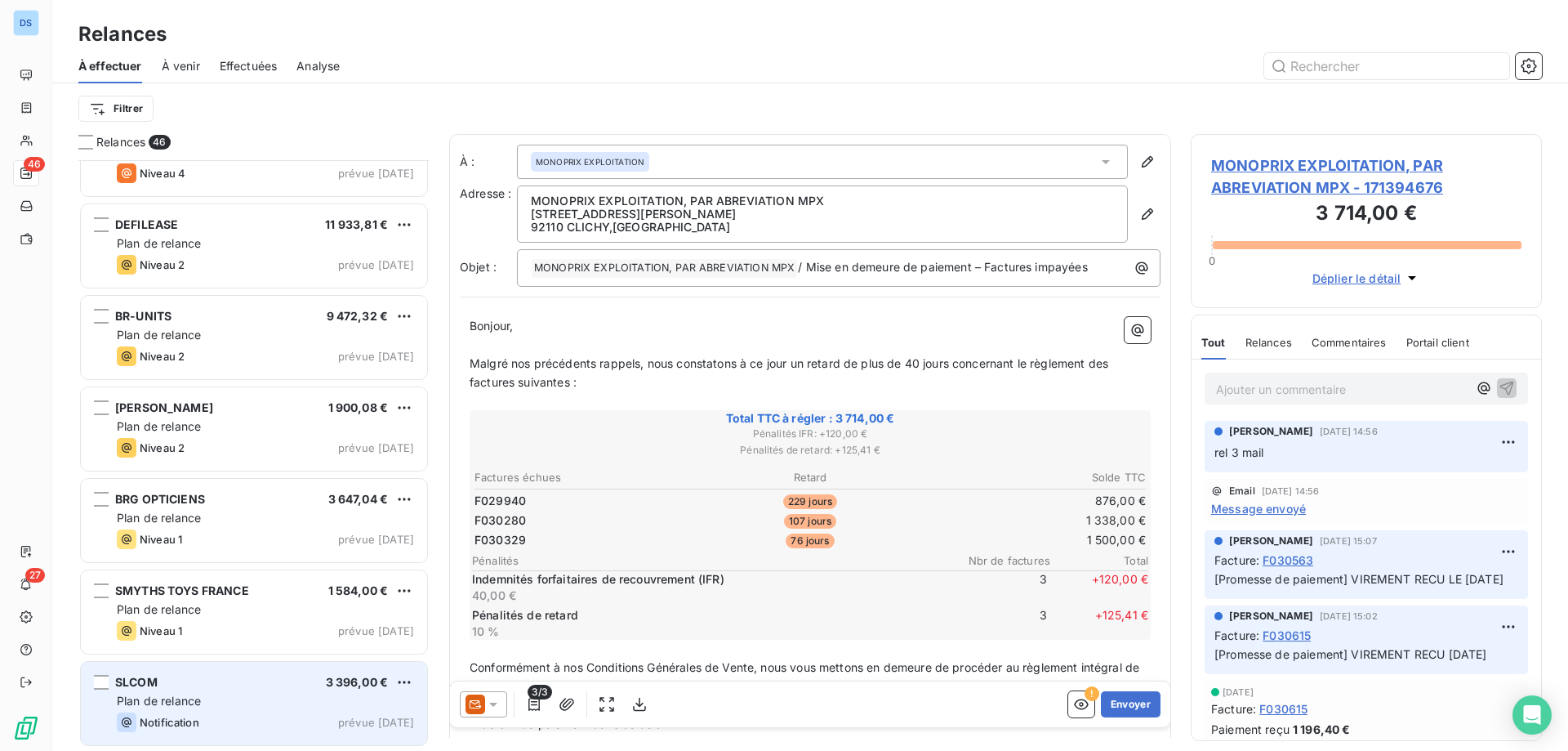
click at [196, 713] on div "Notification" at bounding box center [158, 722] width 82 height 19
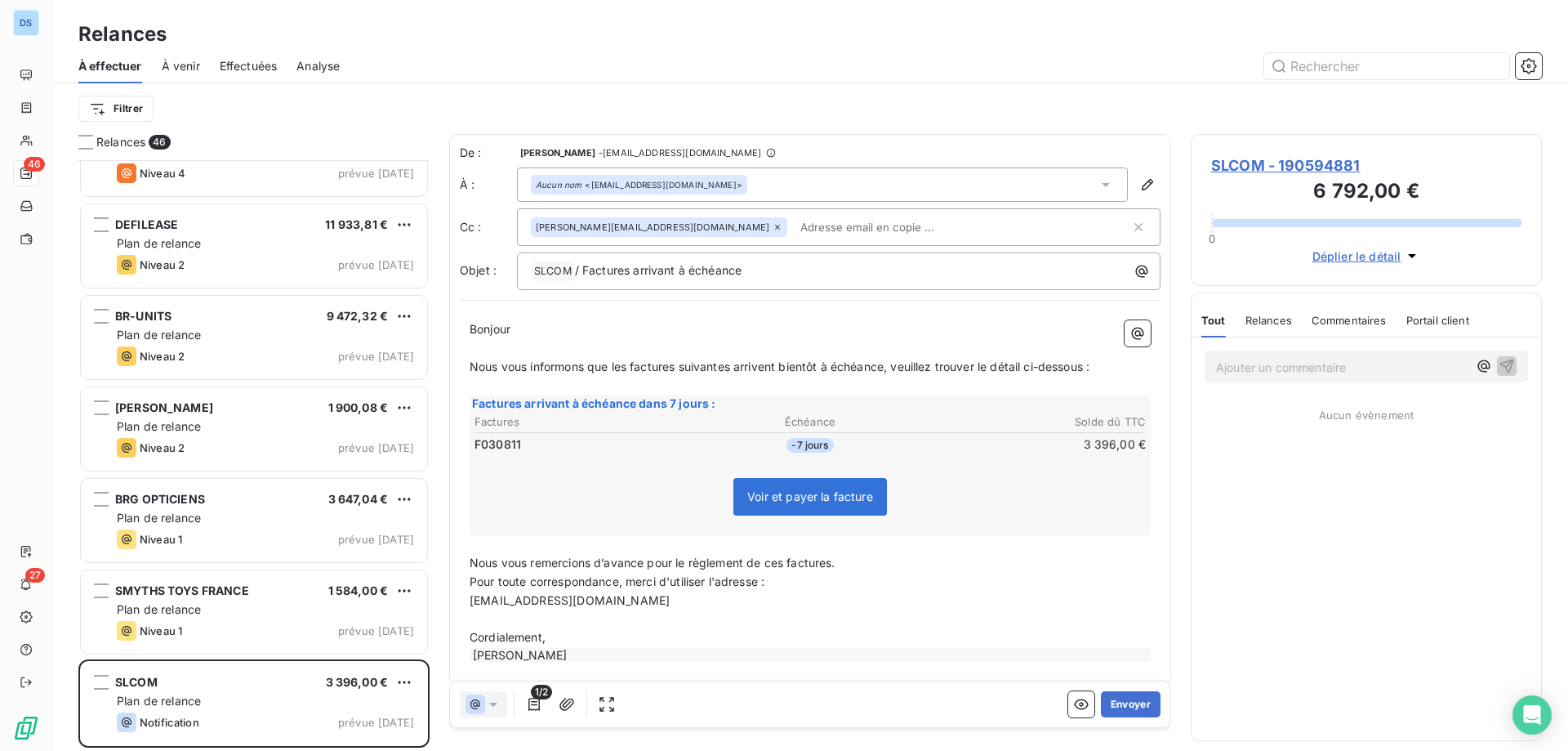
click at [1262, 167] on span "SLCOM - 190594881" at bounding box center [1366, 165] width 310 height 22
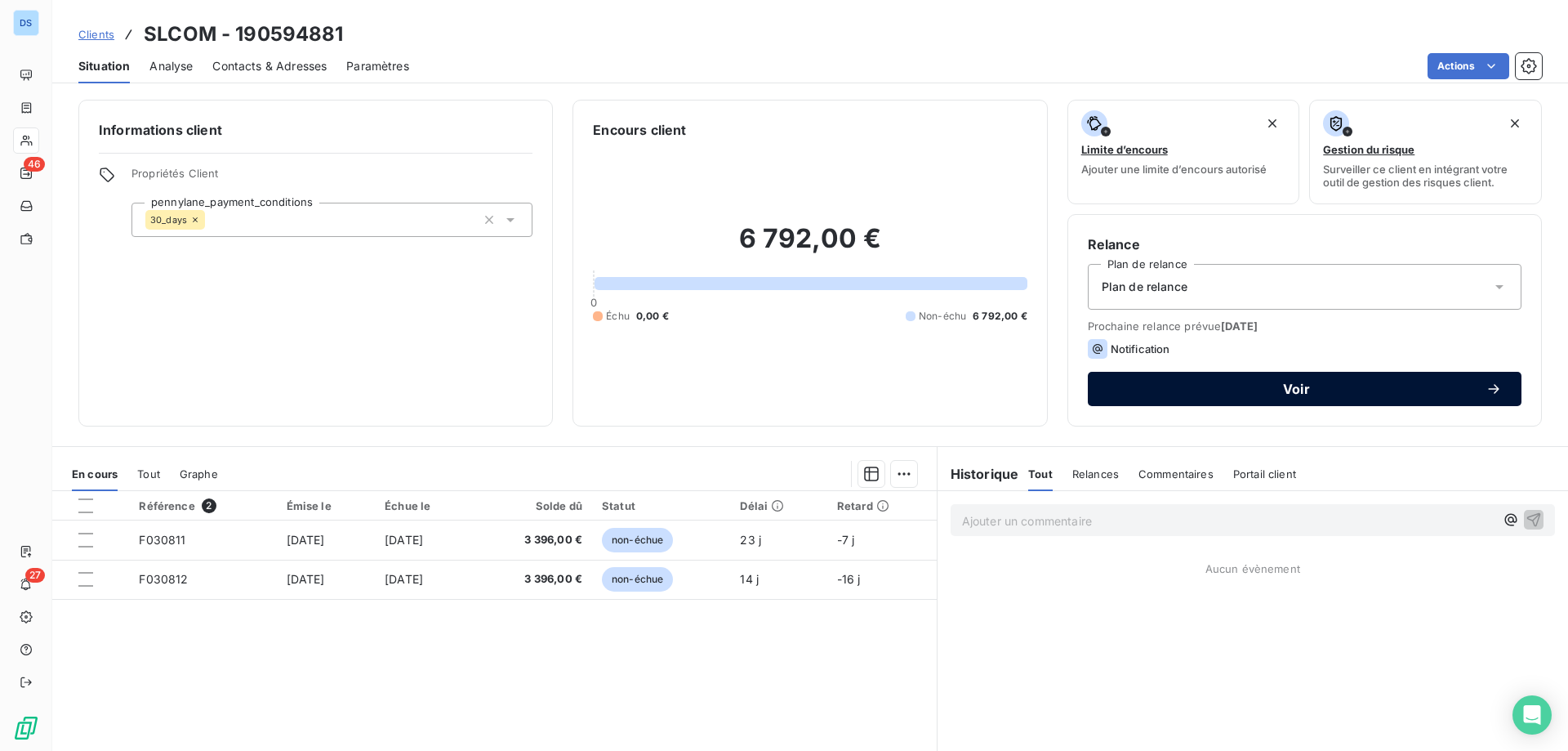
click at [1148, 385] on span "Voir" at bounding box center [1295, 389] width 378 height 13
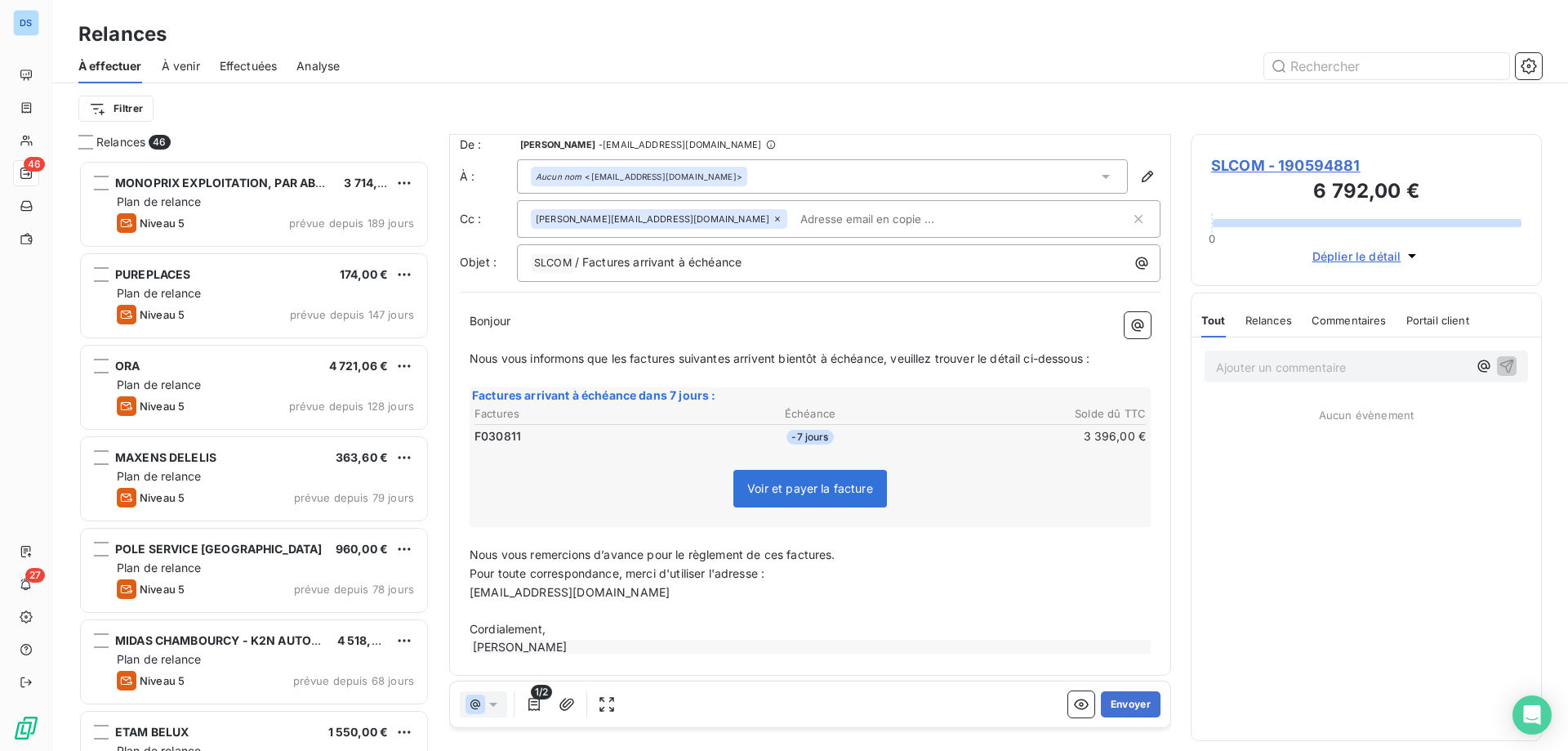
scroll to position [14, 0]
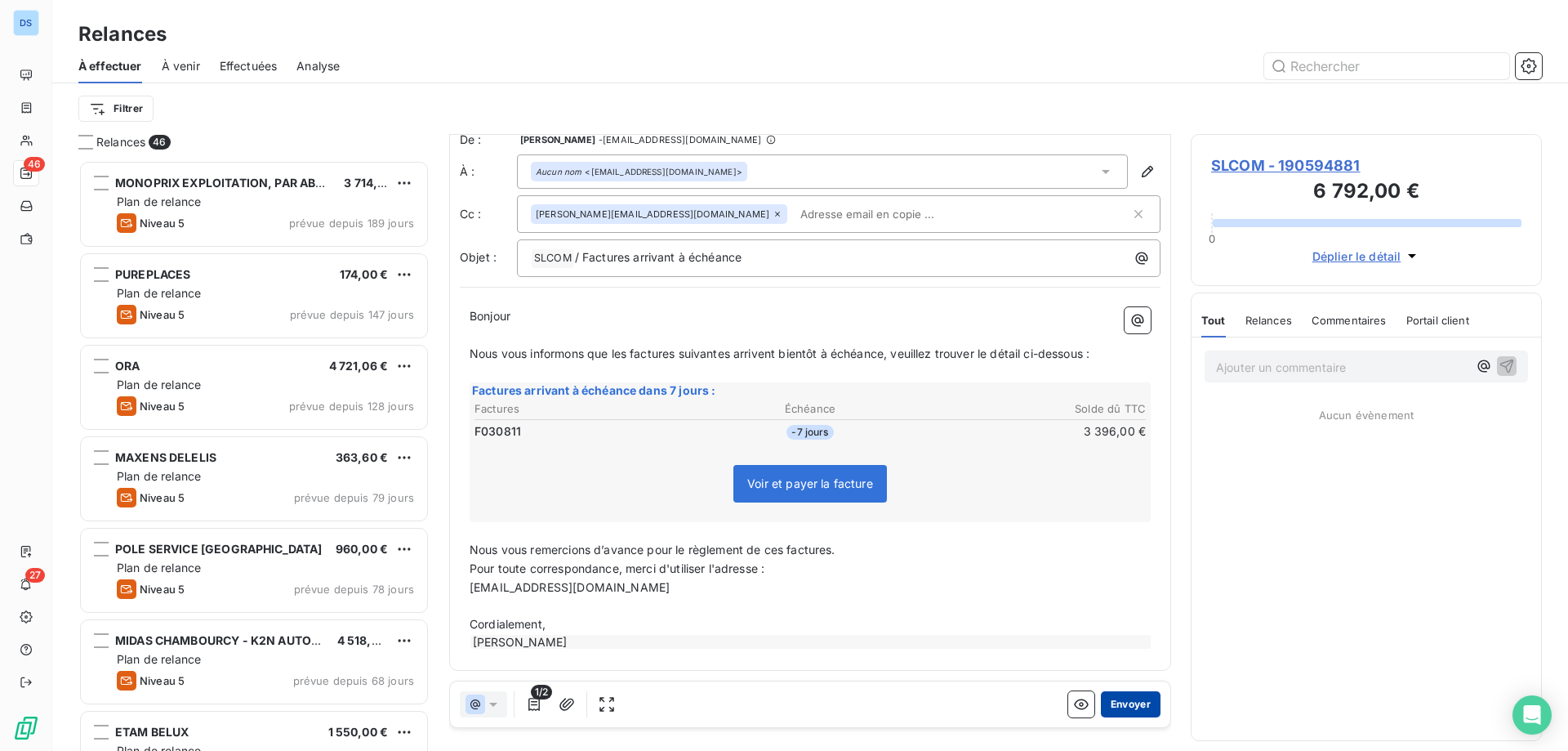
click at [1111, 699] on button "Envoyer" at bounding box center [1130, 705] width 60 height 26
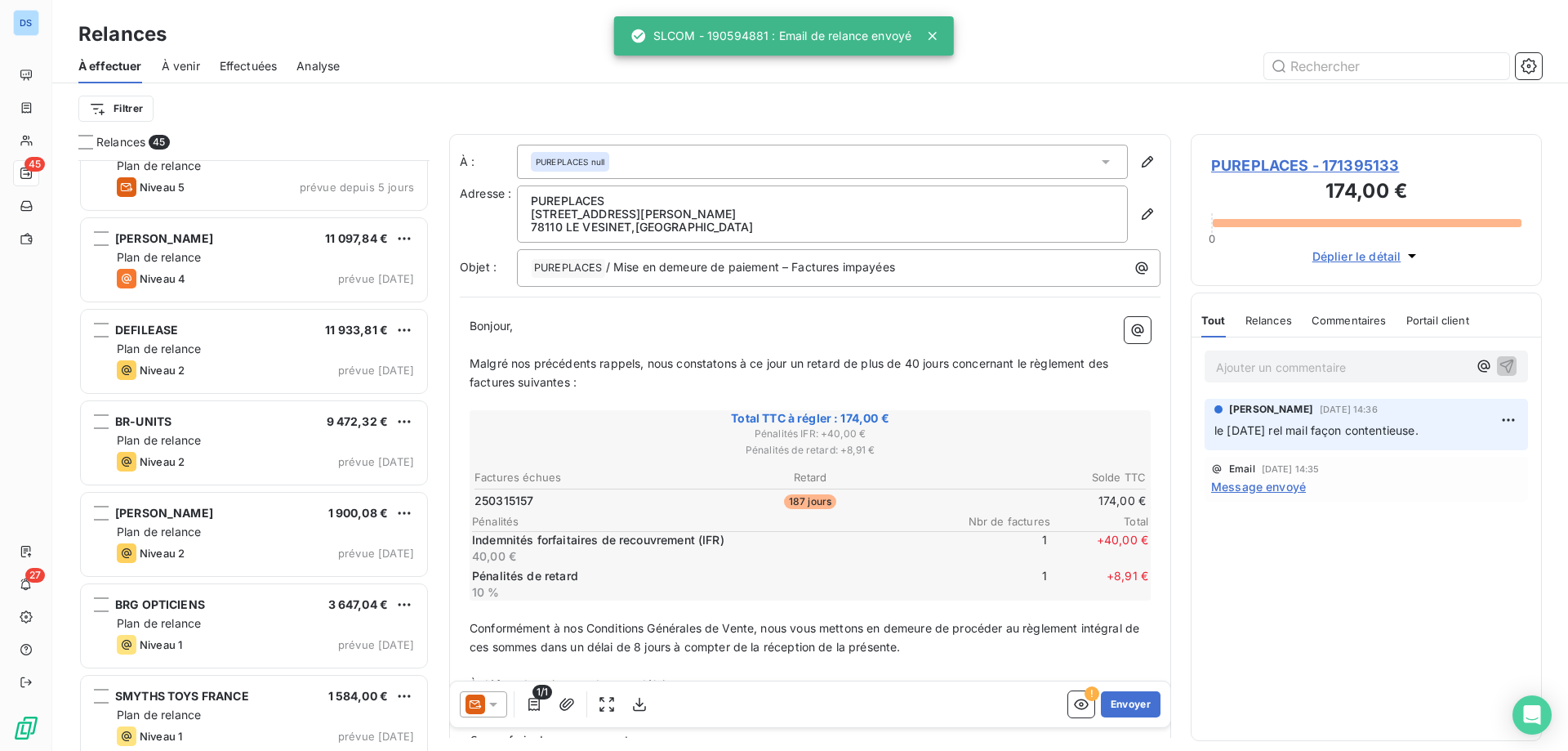
scroll to position [3527, 0]
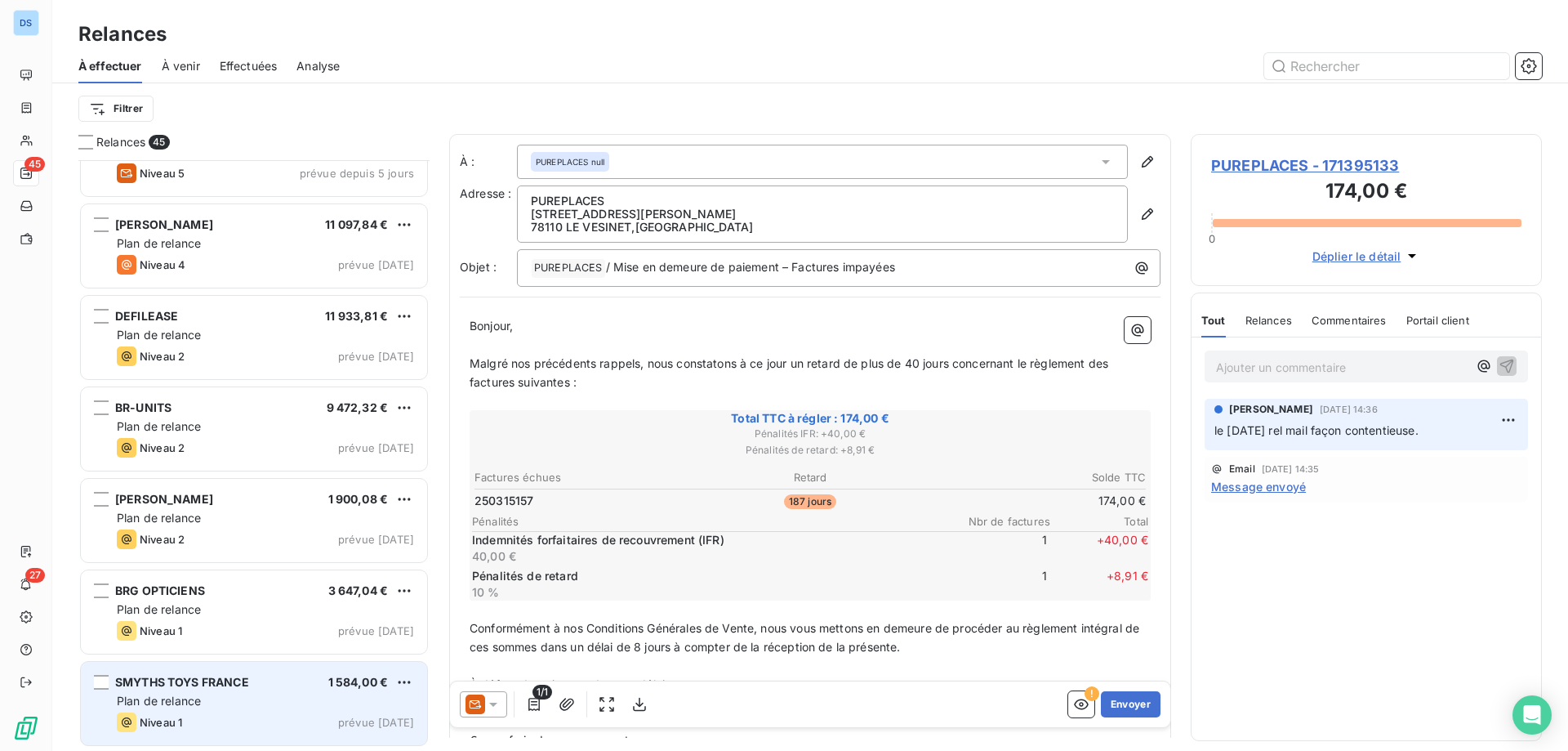
click at [196, 696] on span "Plan de relance" at bounding box center [159, 700] width 84 height 14
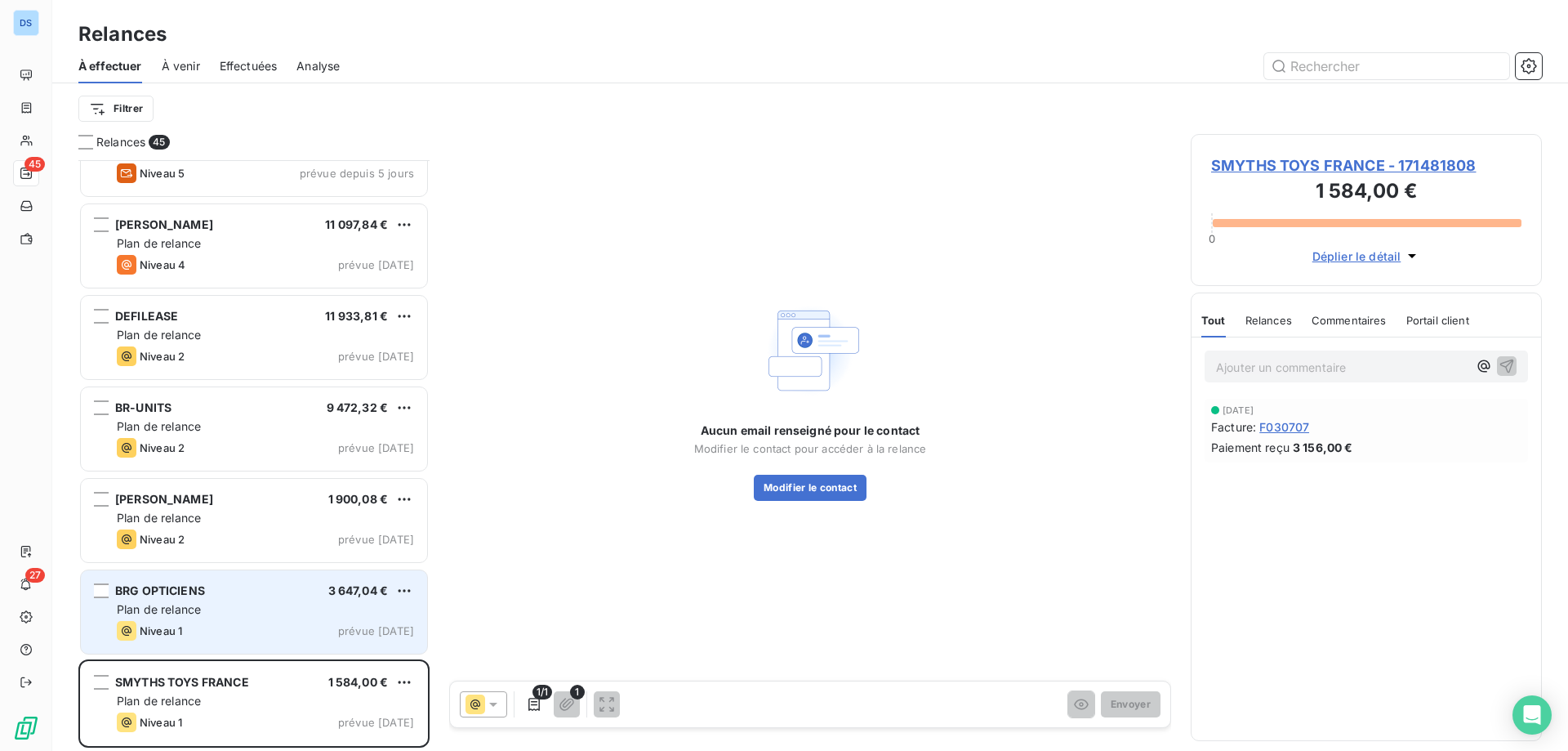
click at [192, 620] on div "BRG OPTICIENS 3 647,04 € Plan de relance Niveau 1 prévue [DATE]" at bounding box center [253, 612] width 346 height 83
